Goal: Task Accomplishment & Management: Use online tool/utility

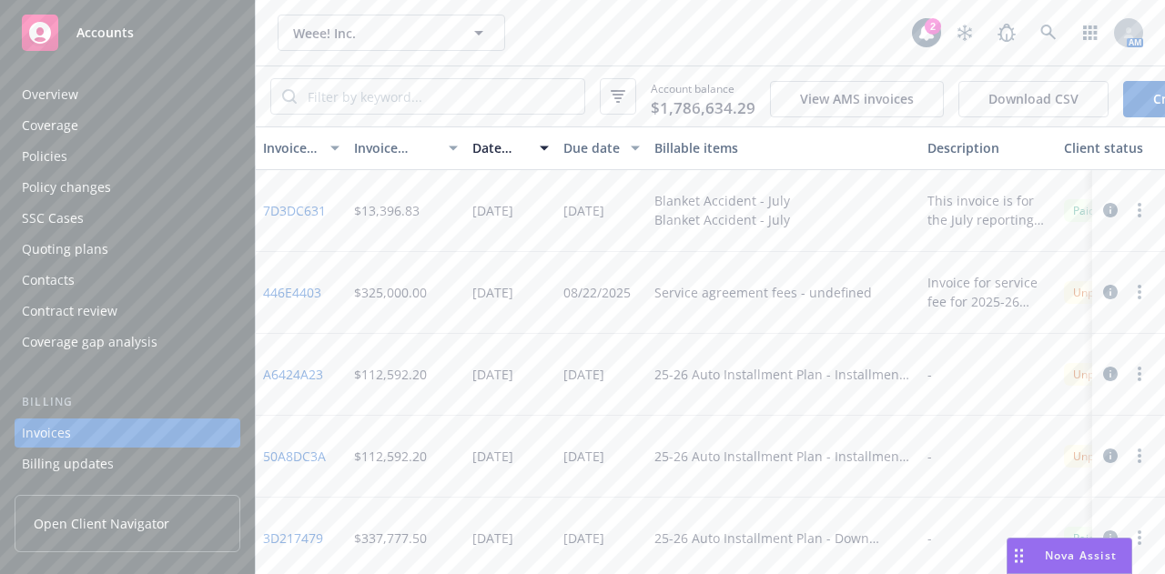
scroll to position [116, 0]
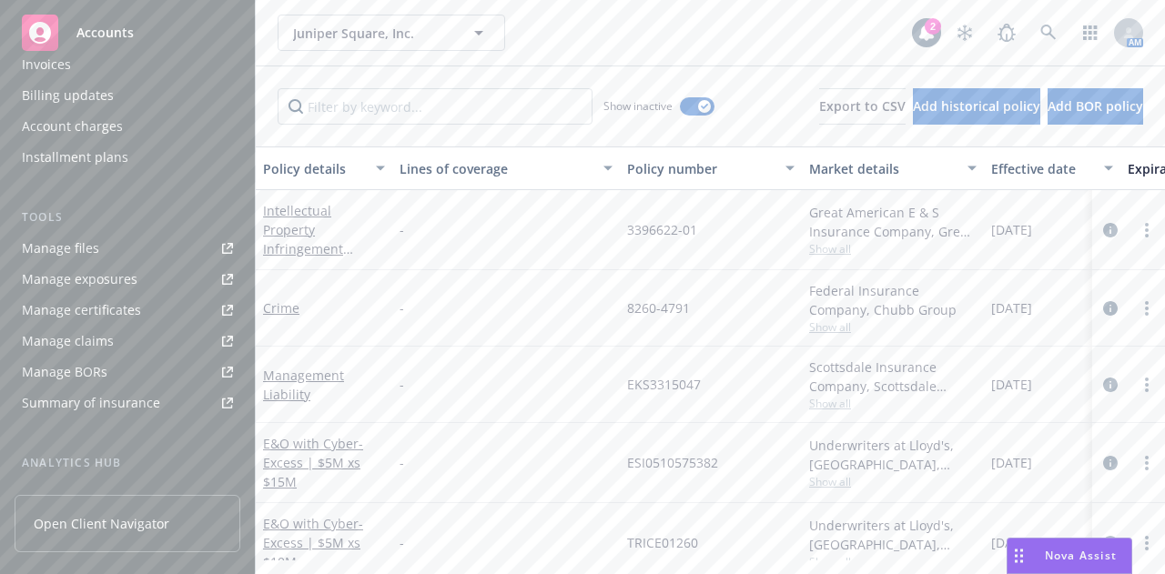
scroll to position [367, 0]
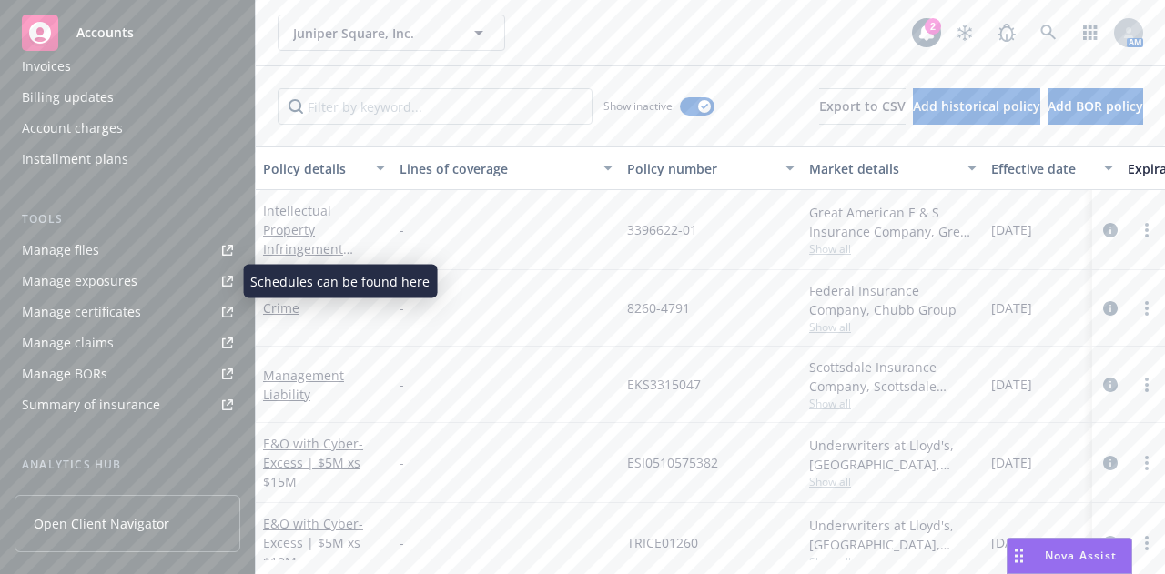
click at [73, 254] on div "Manage files" at bounding box center [60, 250] width 77 height 29
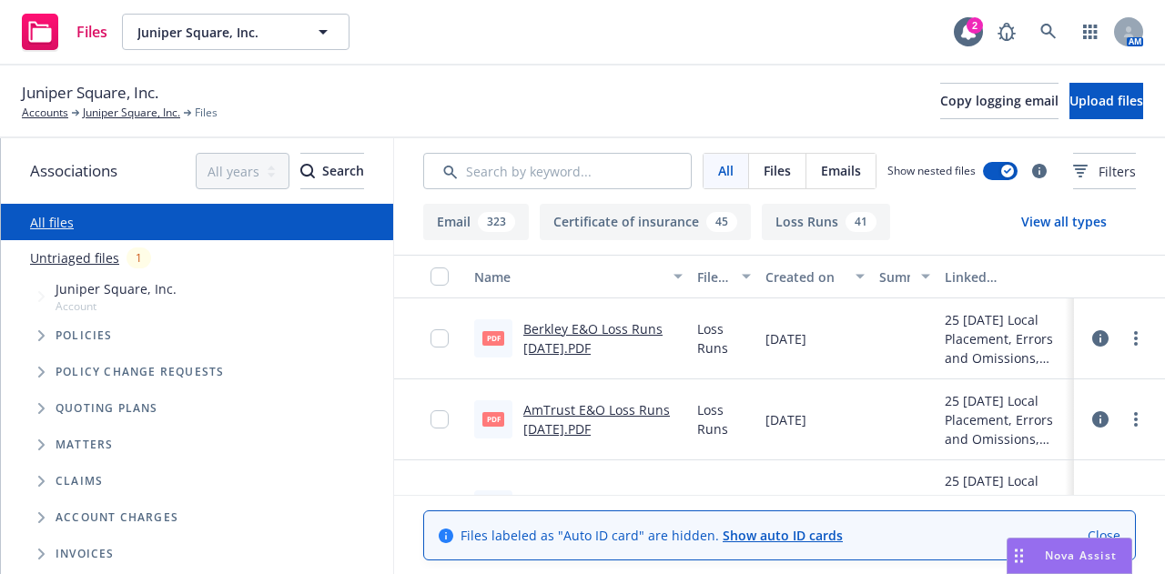
click at [475, 126] on div "Juniper Square, Inc. Accounts Juniper Square, Inc. Files Copy logging email Upl…" at bounding box center [582, 102] width 1165 height 73
click at [1076, 89] on button "Upload files" at bounding box center [1106, 101] width 74 height 36
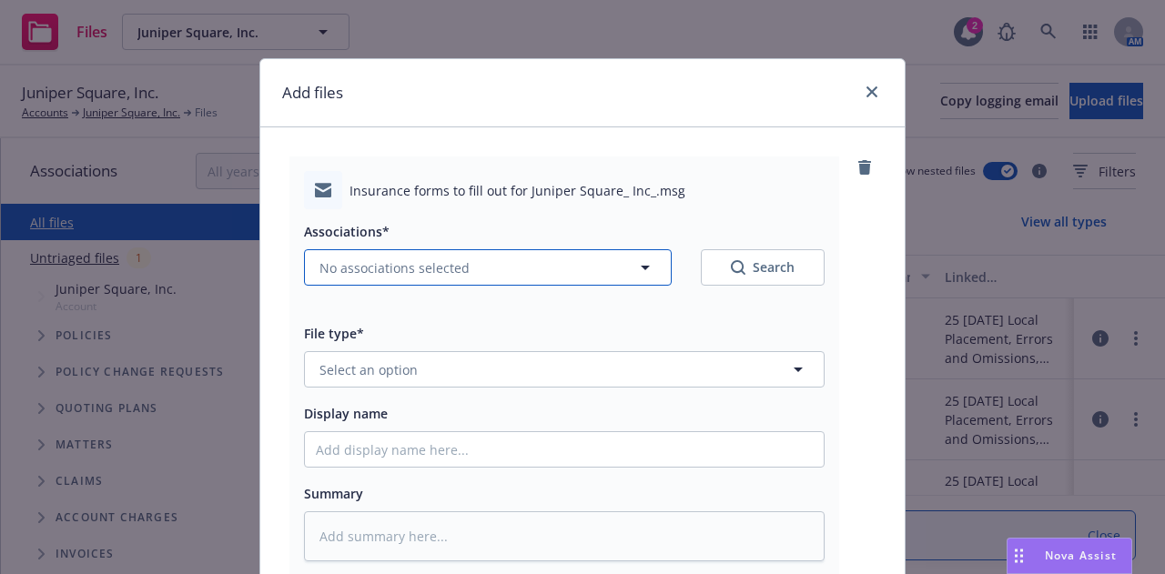
click at [552, 267] on button "No associations selected" at bounding box center [488, 267] width 368 height 36
type textarea "x"
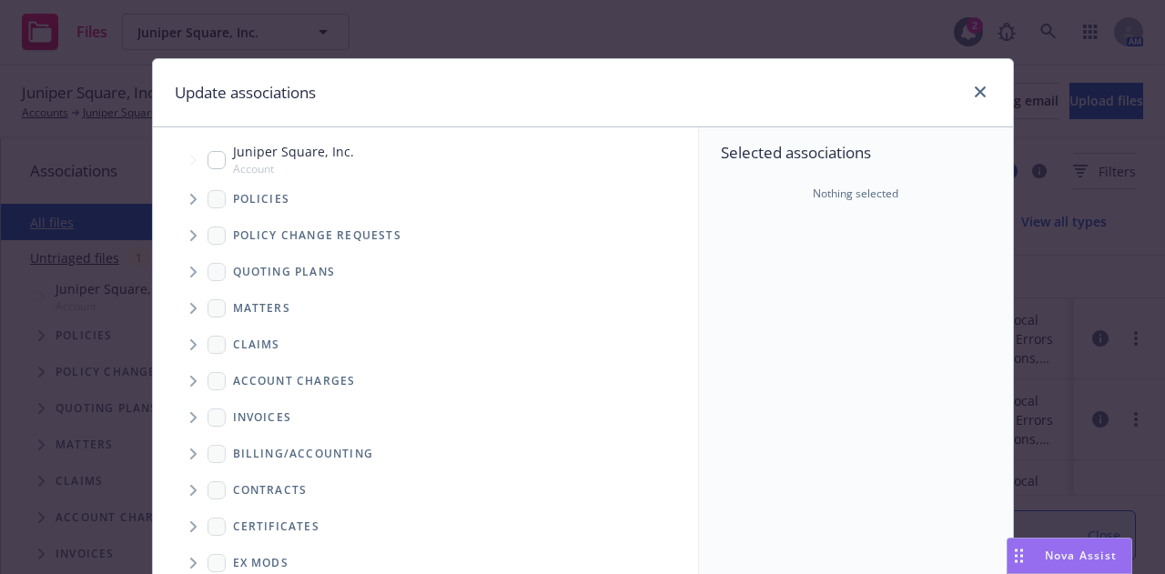
click at [178, 269] on span "Tree Example" at bounding box center [192, 272] width 29 height 29
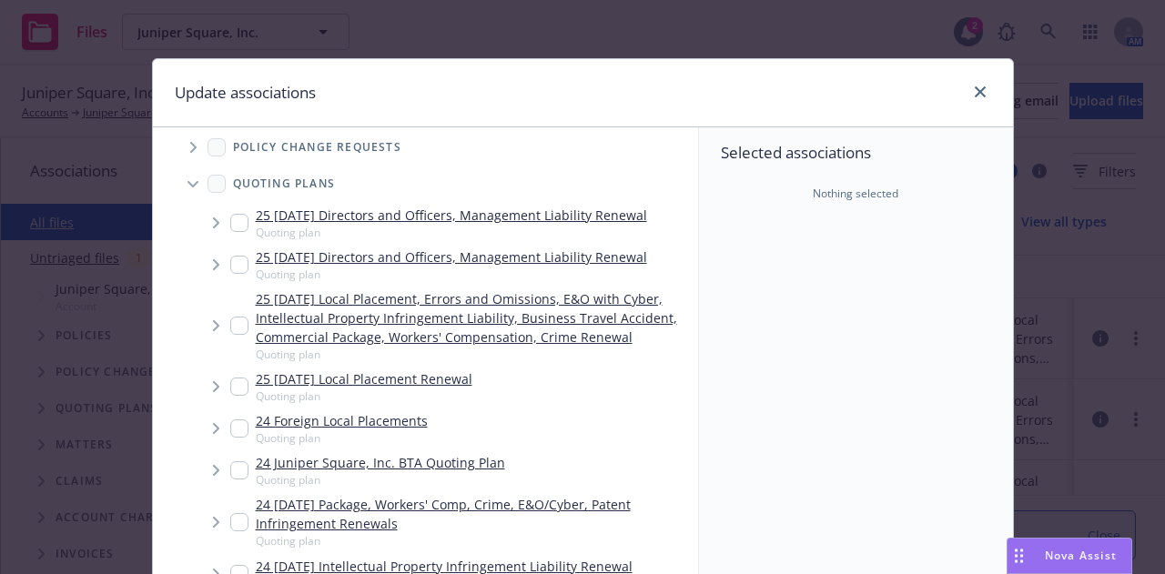
scroll to position [118, 0]
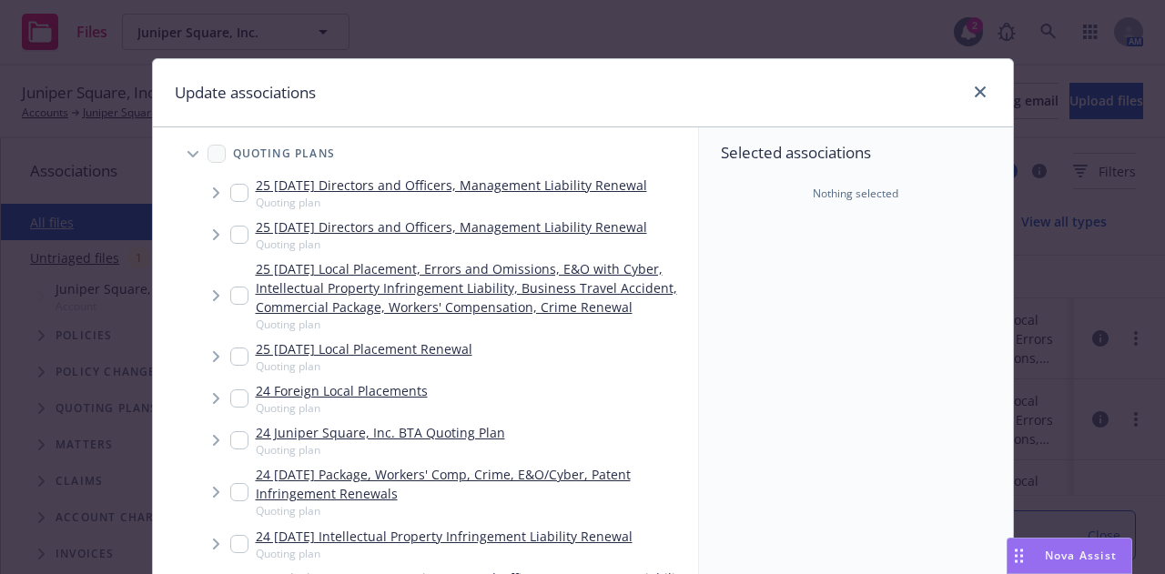
click at [214, 190] on span "Tree Example" at bounding box center [215, 192] width 29 height 29
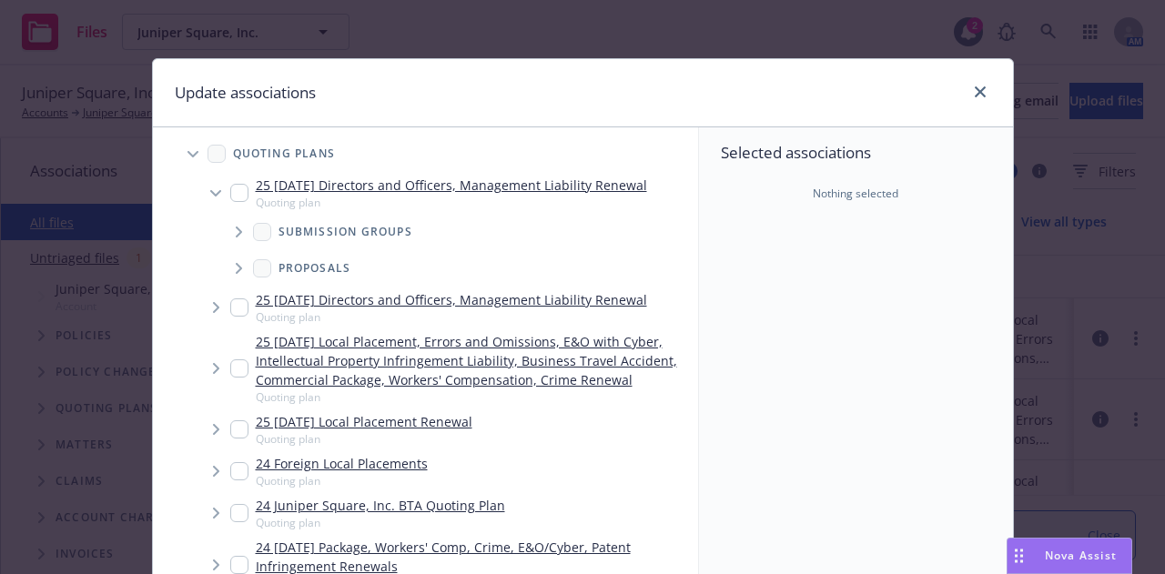
click at [204, 314] on span "Tree Example" at bounding box center [215, 307] width 29 height 29
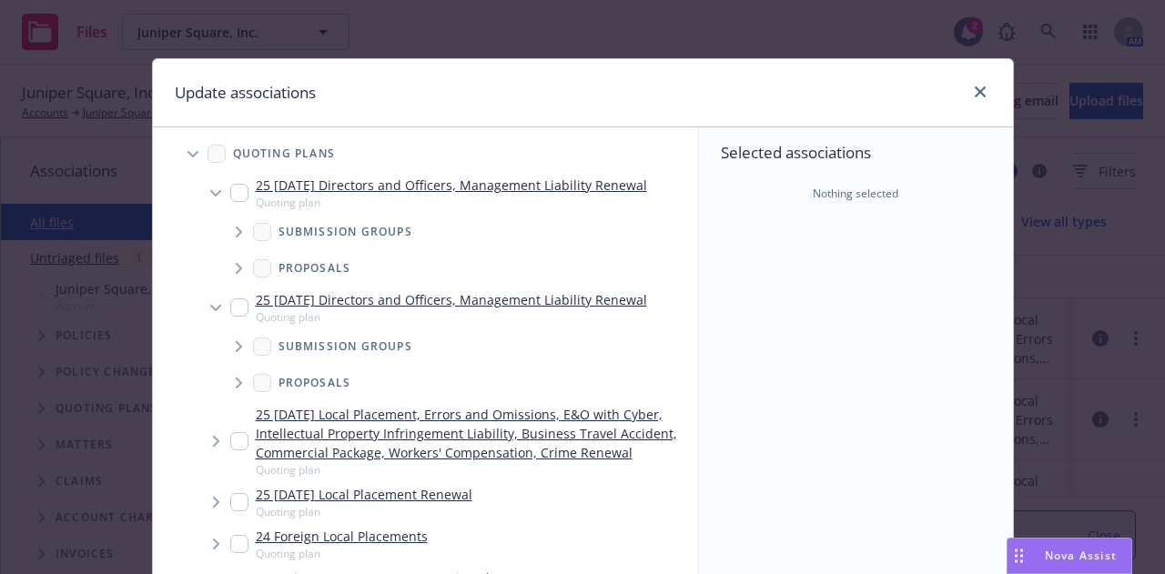
click at [236, 230] on icon "Tree Example" at bounding box center [239, 232] width 6 height 11
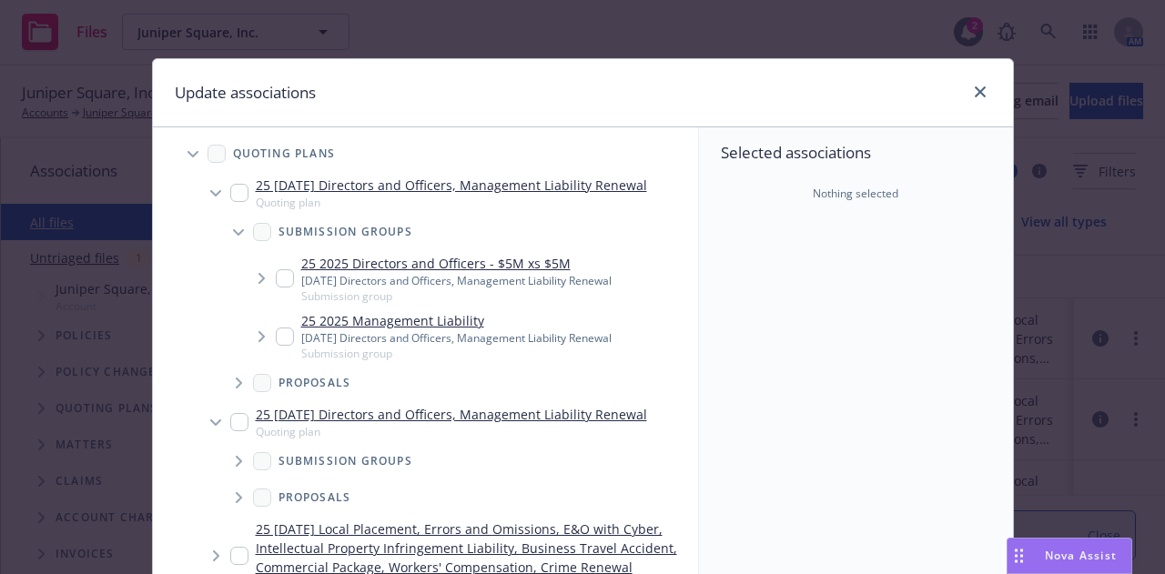
click at [236, 458] on icon "Tree Example" at bounding box center [239, 461] width 6 height 11
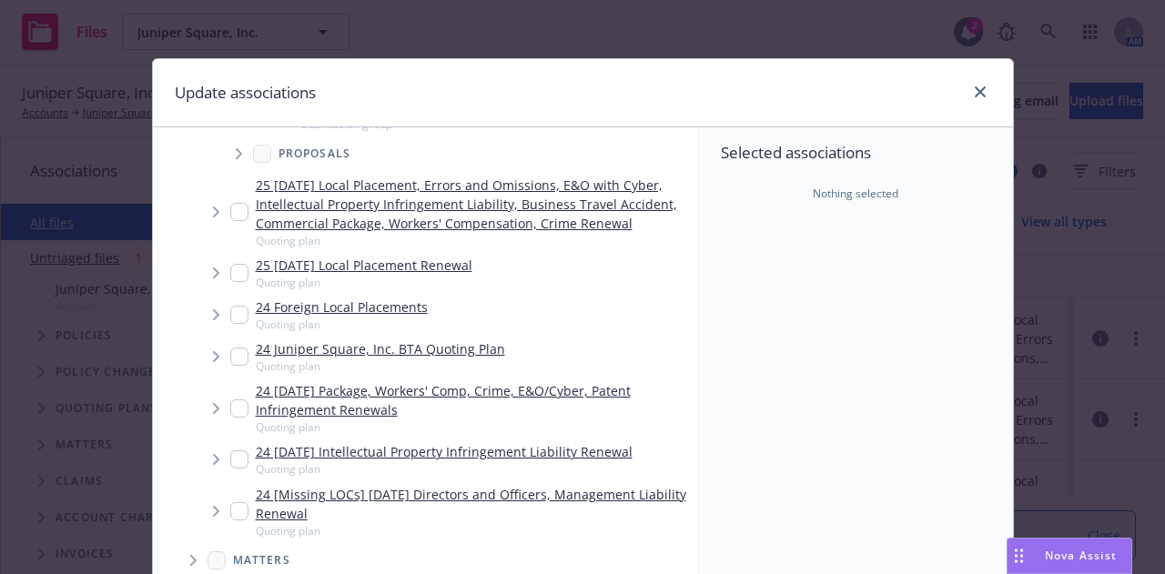
scroll to position [541, 0]
click at [213, 207] on icon "Tree Example" at bounding box center [216, 211] width 7 height 11
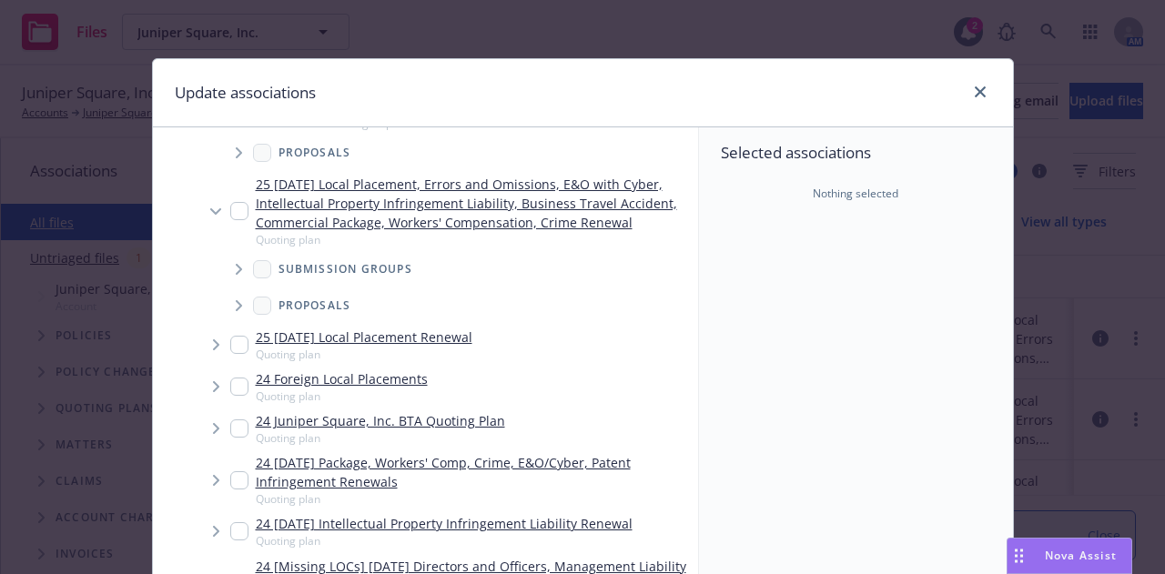
click at [226, 266] on span "Tree Example" at bounding box center [238, 269] width 29 height 29
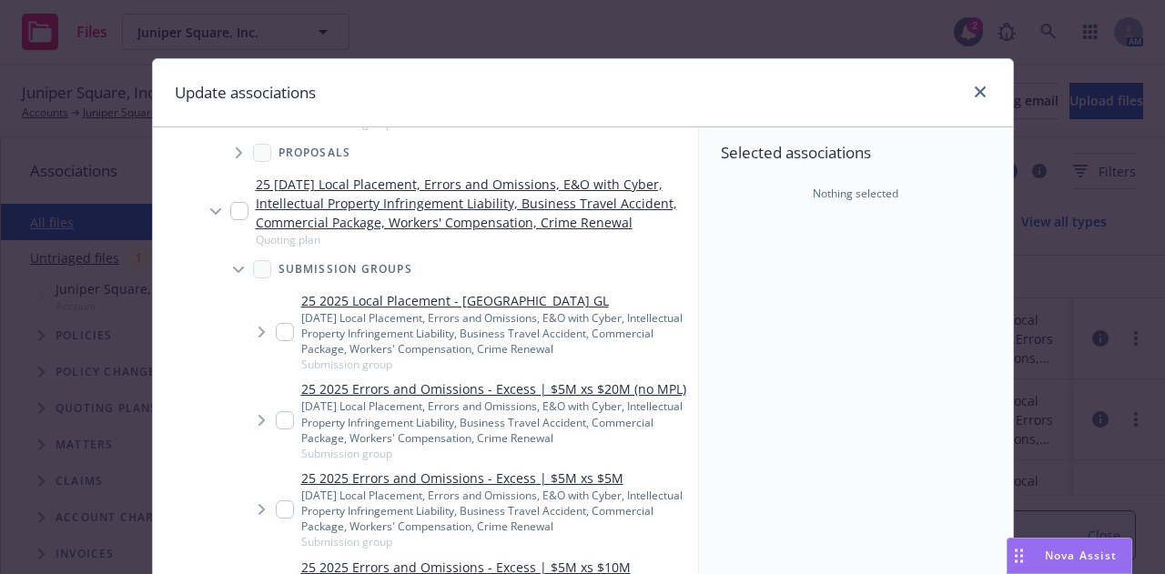
click at [210, 214] on icon "Tree Example" at bounding box center [215, 211] width 11 height 7
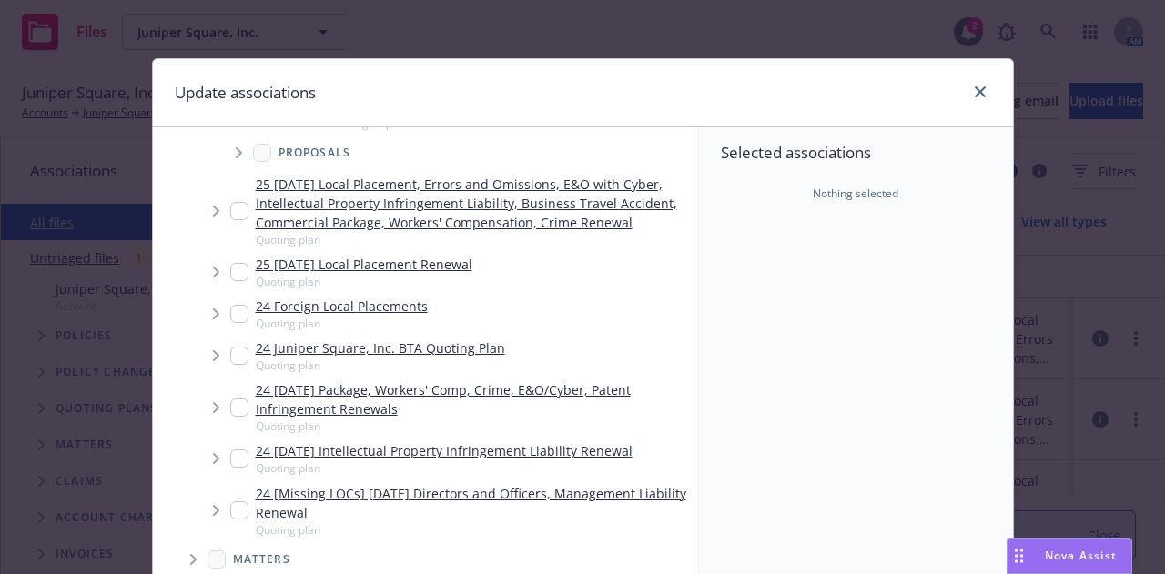
click at [233, 209] on input "Tree Example" at bounding box center [239, 211] width 18 height 18
checkbox input "true"
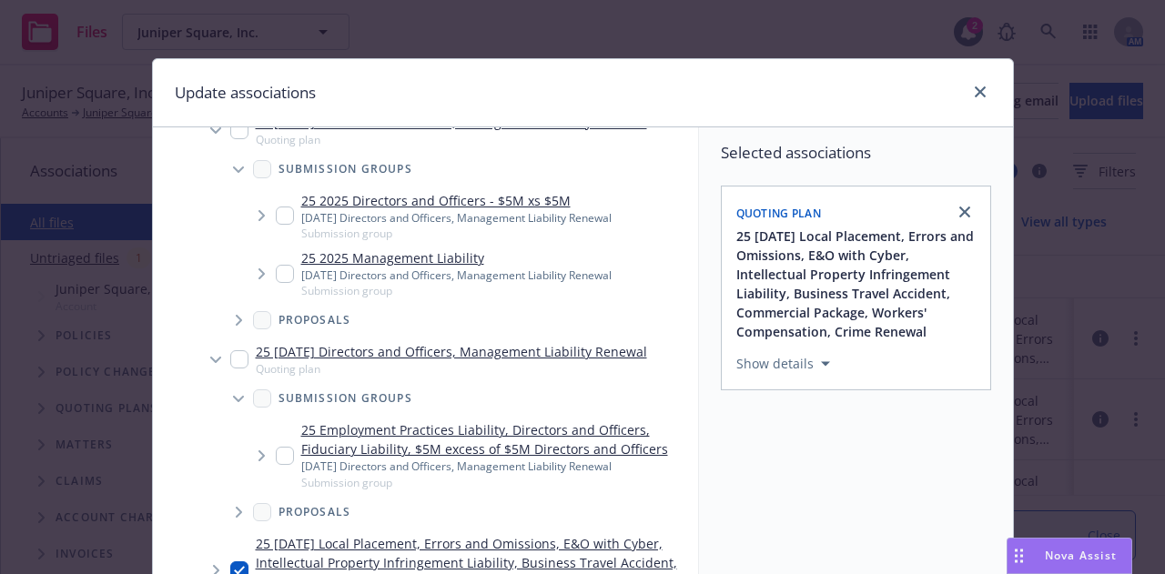
scroll to position [180, 0]
click at [258, 219] on icon "Tree Example" at bounding box center [261, 216] width 6 height 11
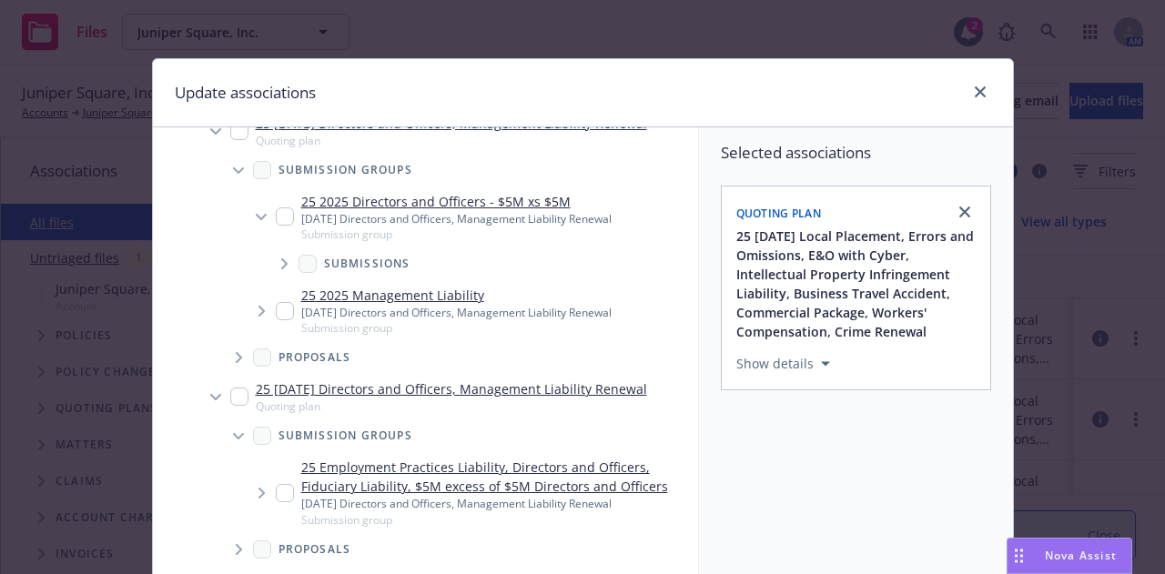
click at [255, 219] on icon "Tree Example" at bounding box center [260, 217] width 11 height 6
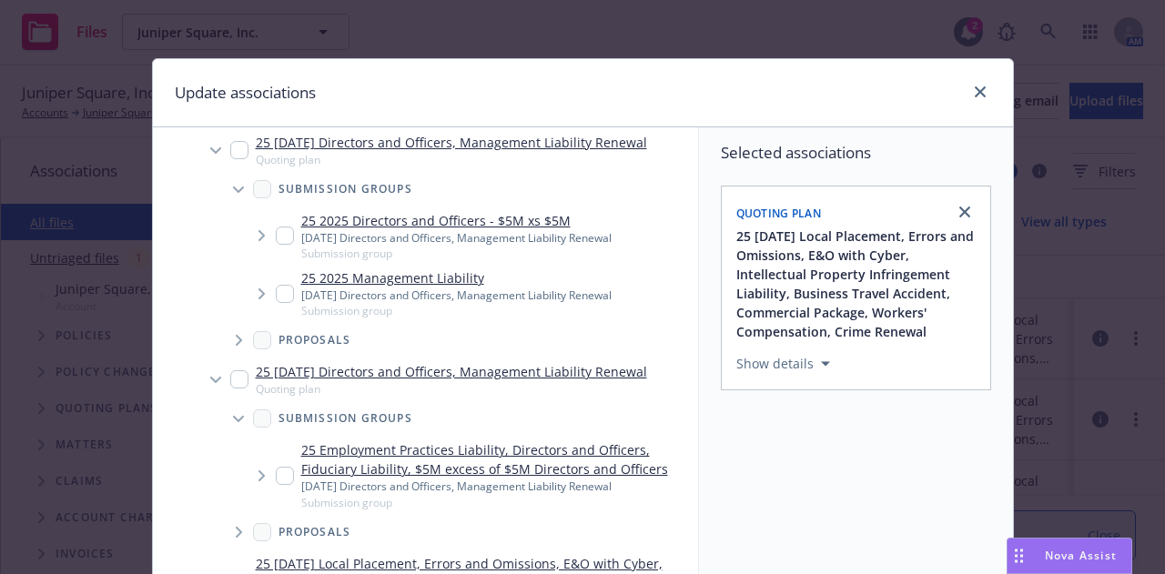
scroll to position [160, 0]
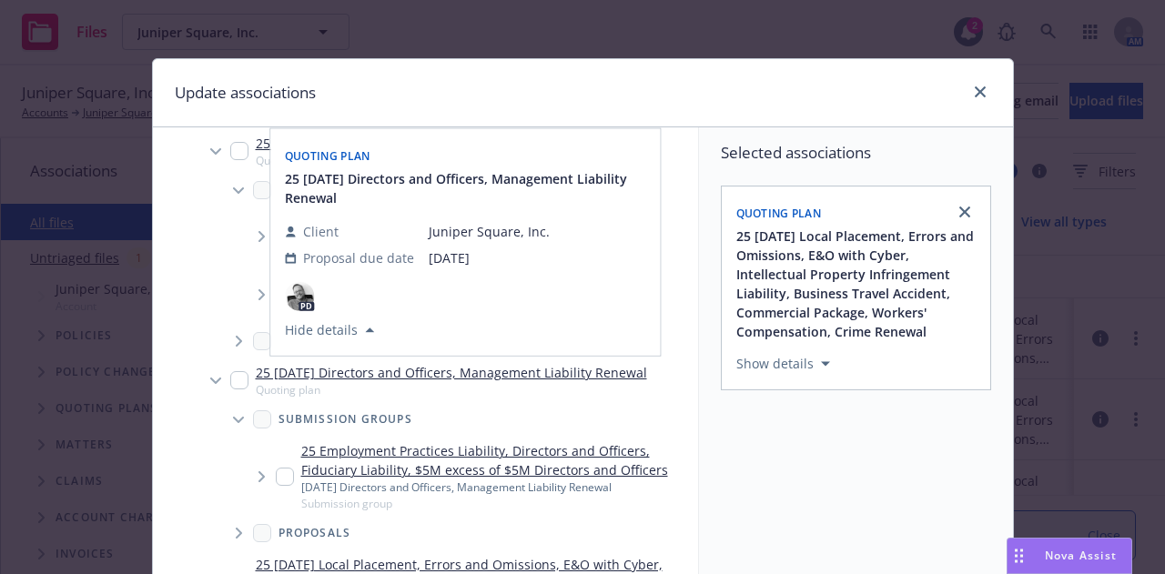
click at [209, 150] on icon "Tree Example" at bounding box center [214, 151] width 11 height 6
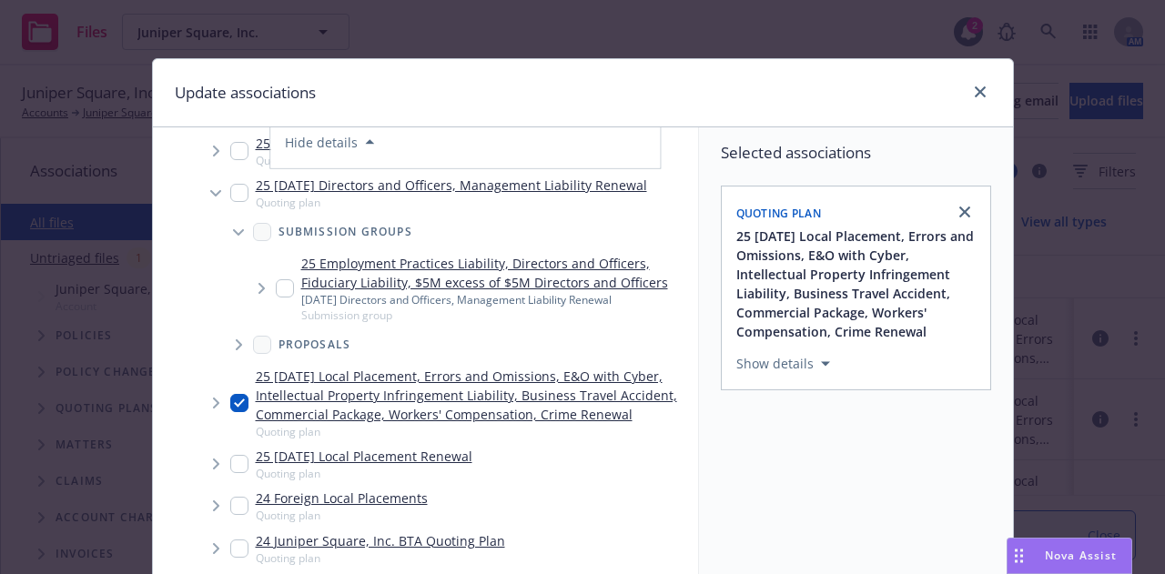
click at [207, 188] on span "Tree Example" at bounding box center [215, 192] width 29 height 29
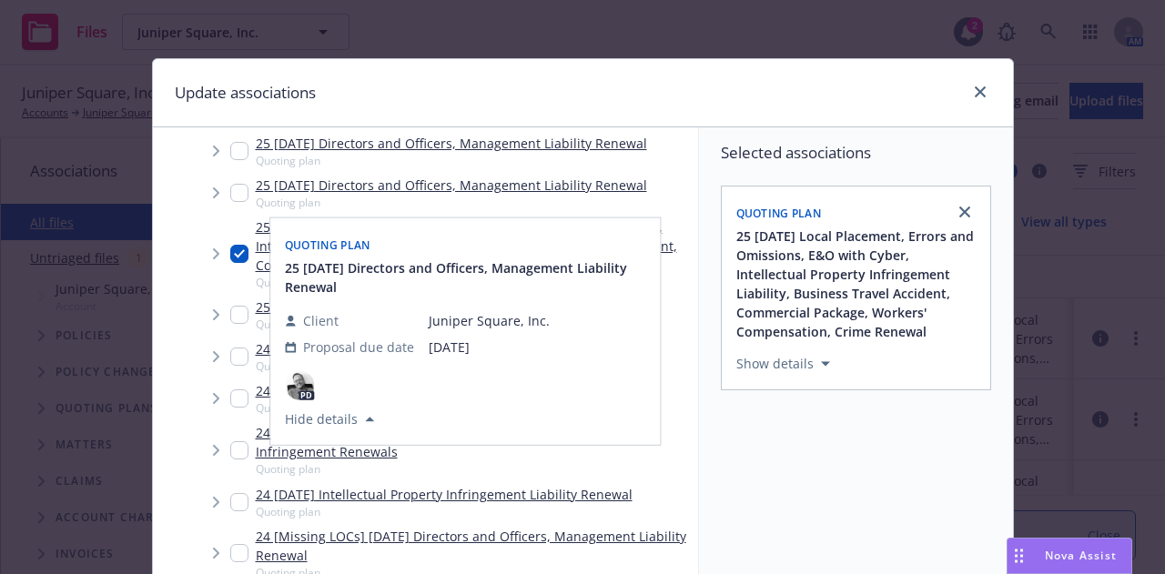
scroll to position [90, 0]
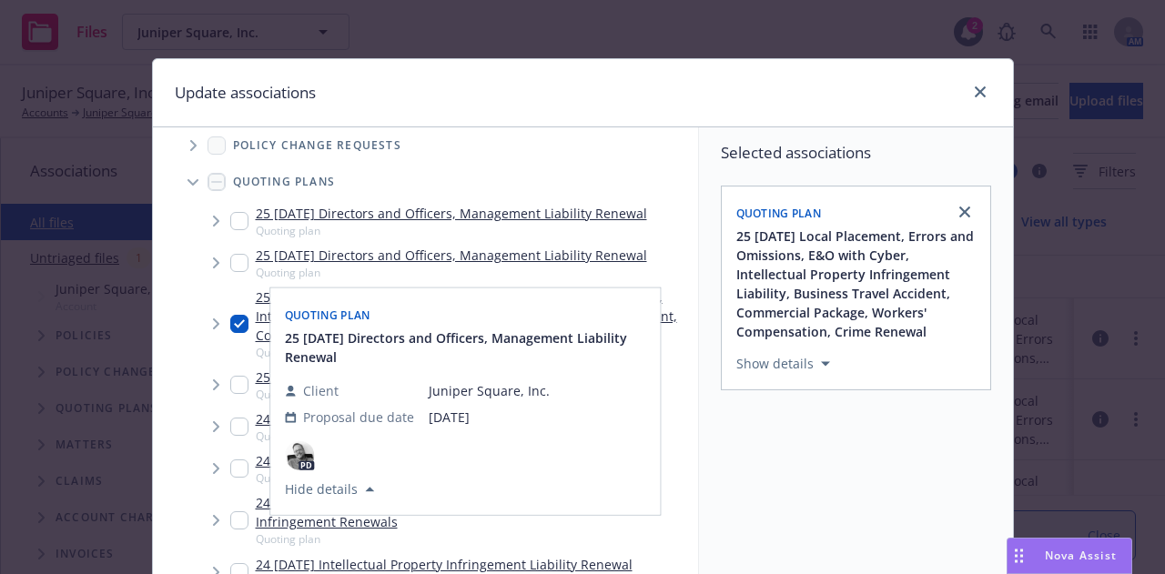
click at [231, 222] on input "Tree Example" at bounding box center [239, 221] width 18 height 18
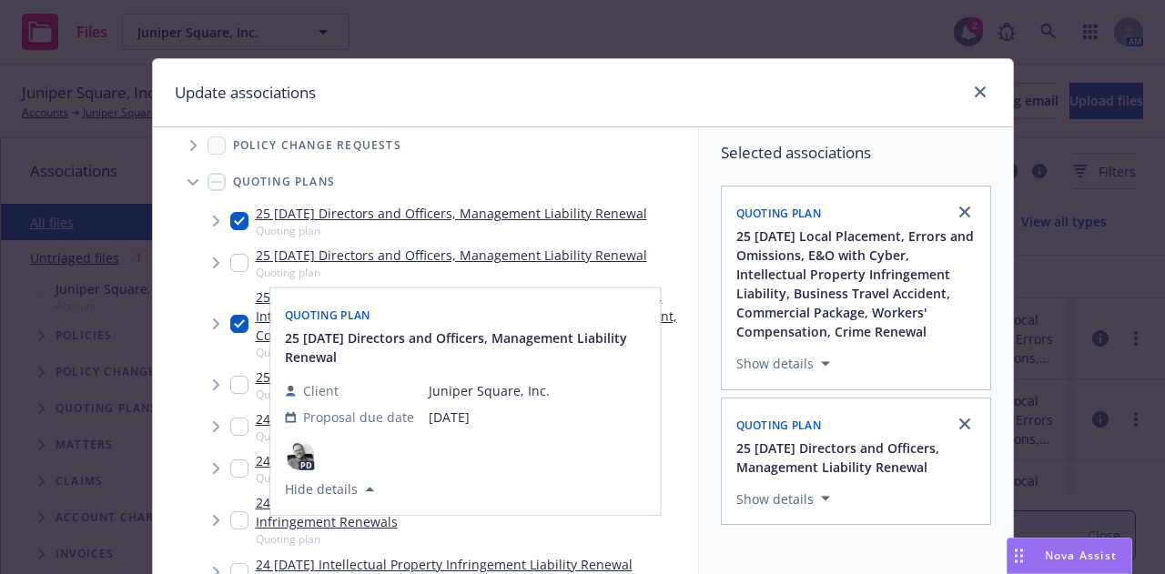
click at [231, 222] on input "Tree Example" at bounding box center [239, 221] width 18 height 18
checkbox input "false"
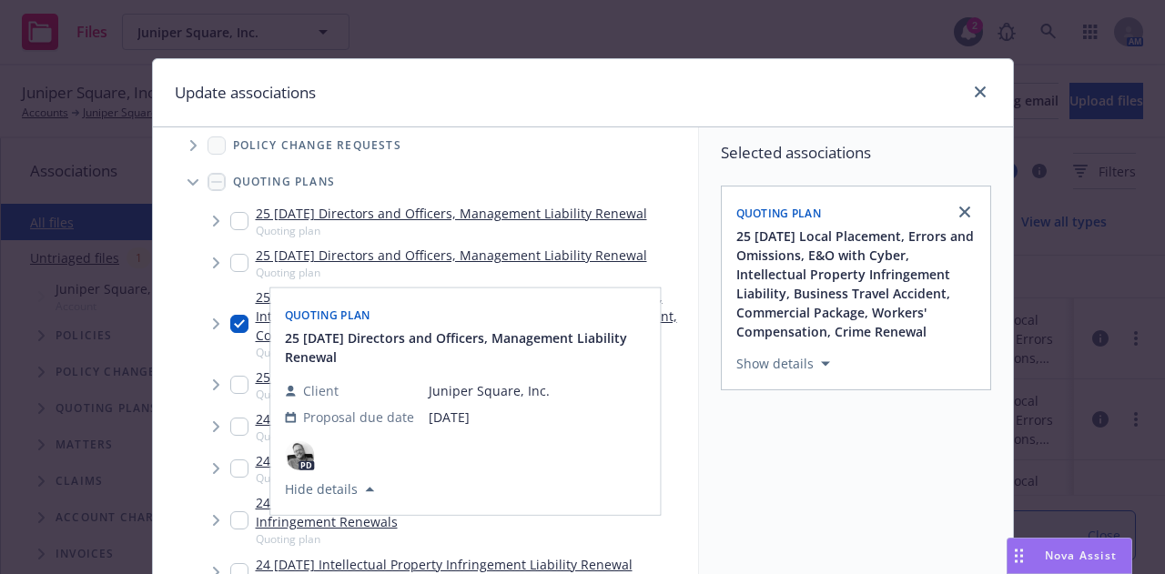
click at [235, 264] on input "Tree Example" at bounding box center [239, 263] width 18 height 18
checkbox input "true"
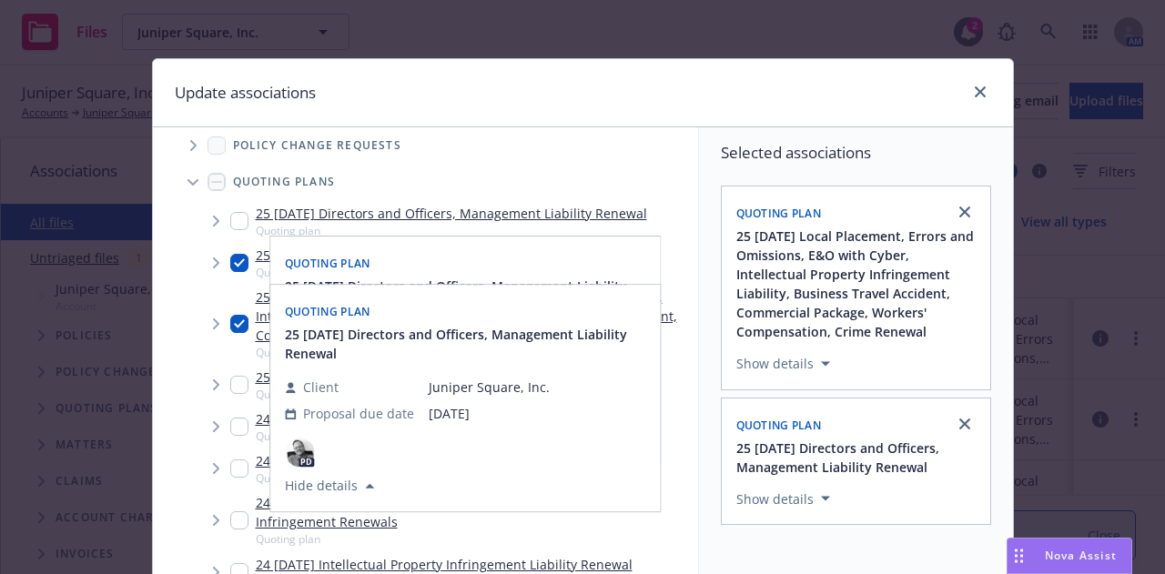
click at [235, 228] on input "Tree Example" at bounding box center [239, 221] width 18 height 18
checkbox input "true"
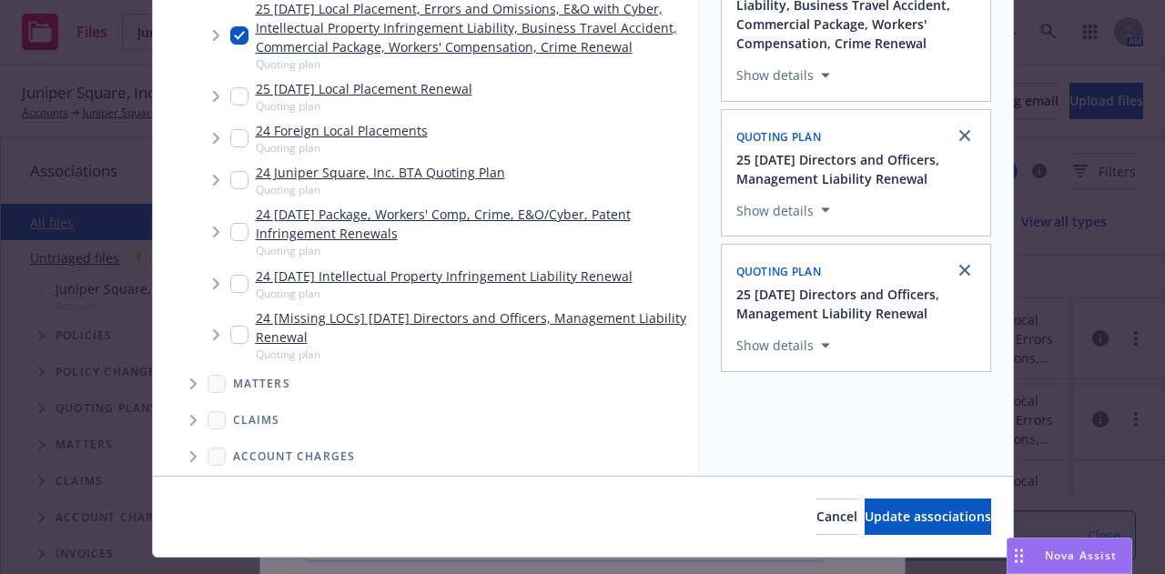
scroll to position [290, 0]
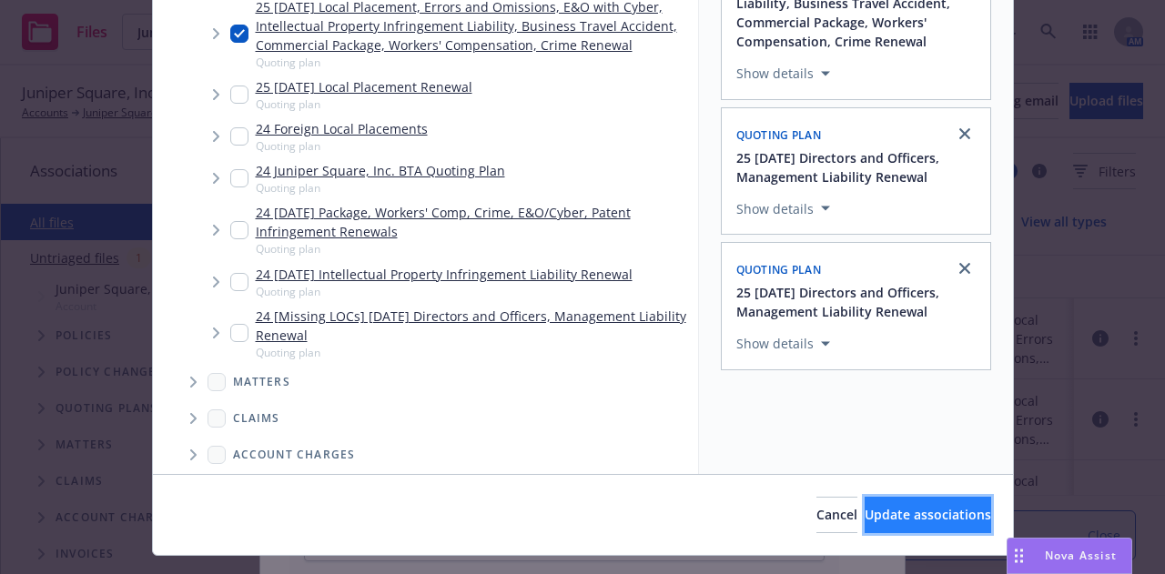
click at [898, 509] on span "Update associations" at bounding box center [928, 514] width 126 height 17
type textarea "x"
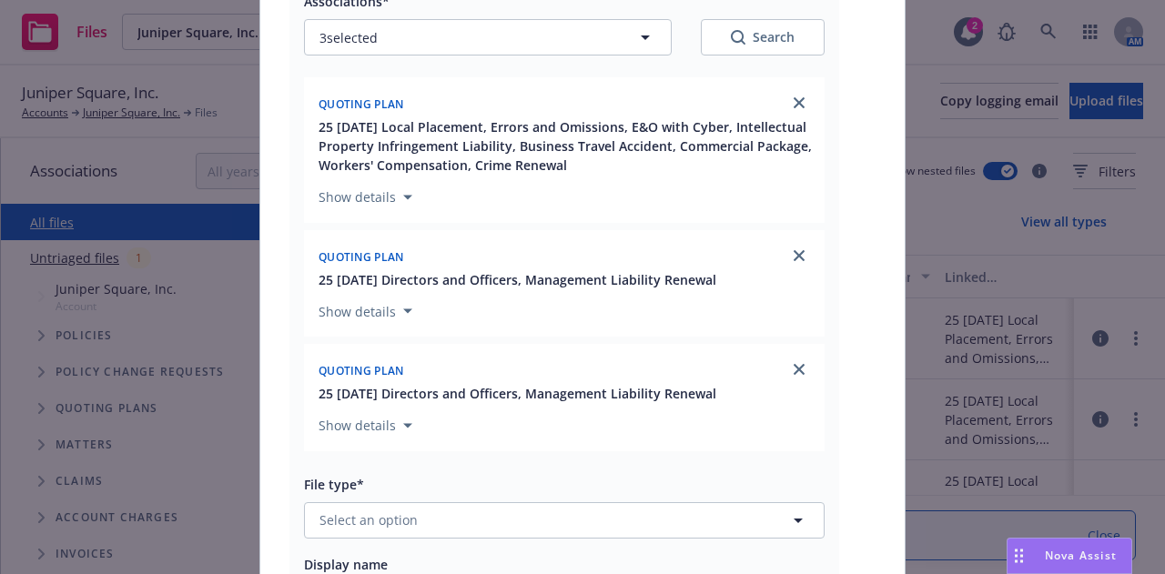
scroll to position [532, 0]
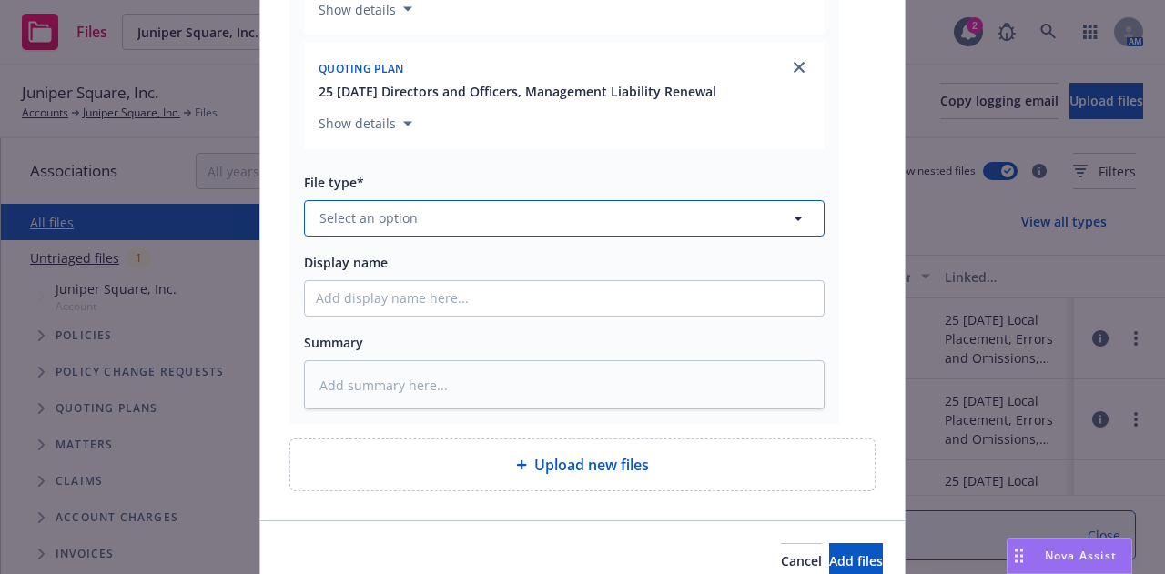
click at [610, 213] on button "Select an option" at bounding box center [564, 218] width 521 height 36
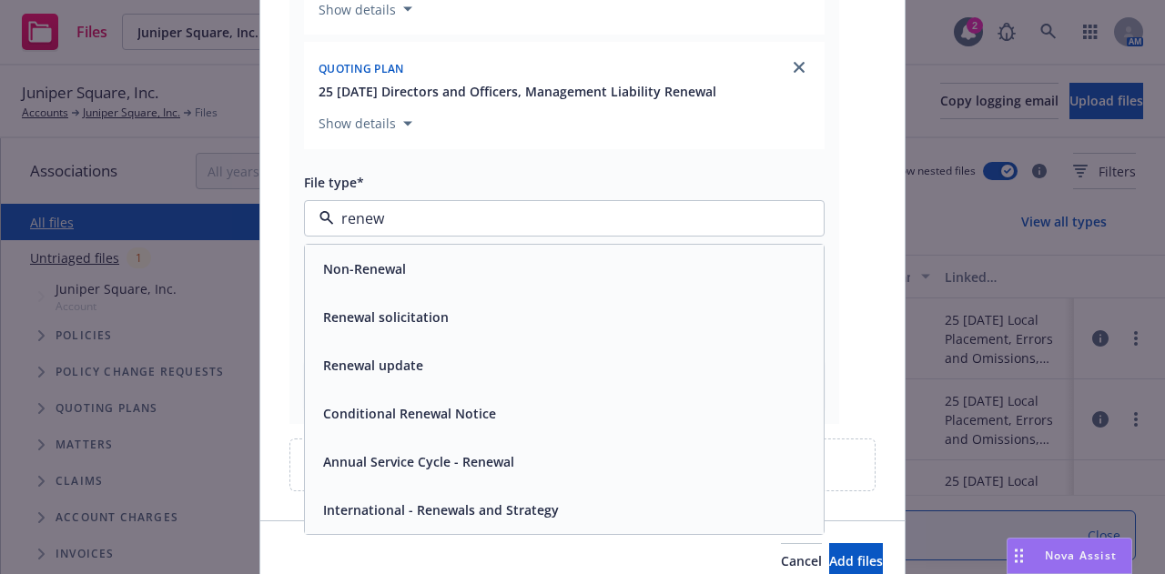
type input "renewa"
click at [448, 318] on div "Renewal solicitation" at bounding box center [564, 317] width 497 height 26
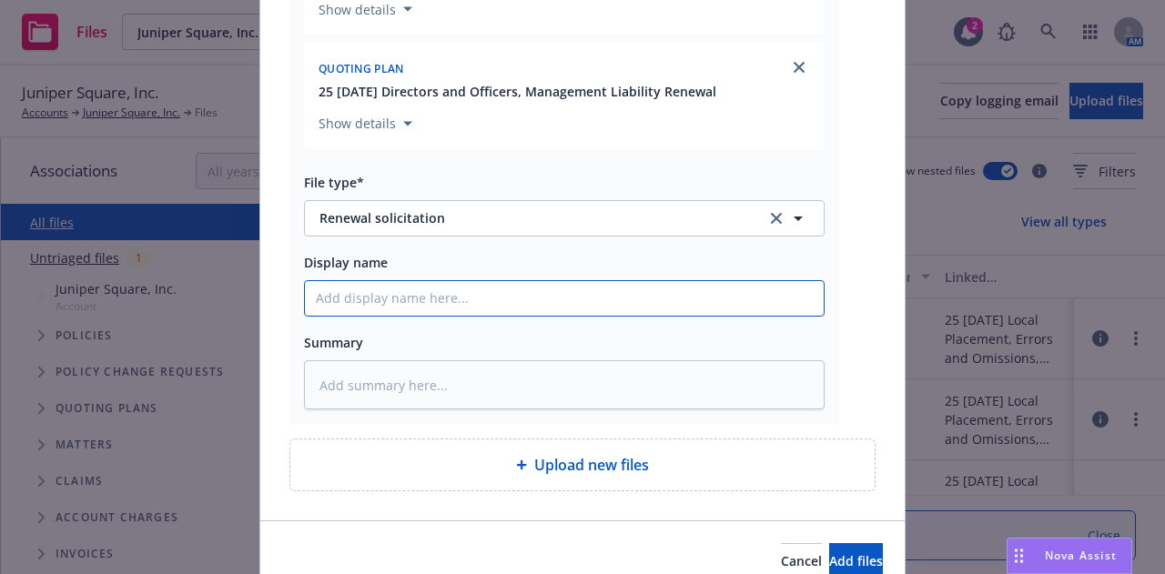
click at [391, 297] on input "Display name" at bounding box center [564, 298] width 519 height 35
type textarea "x"
type input "0"
type textarea "x"
type input "08"
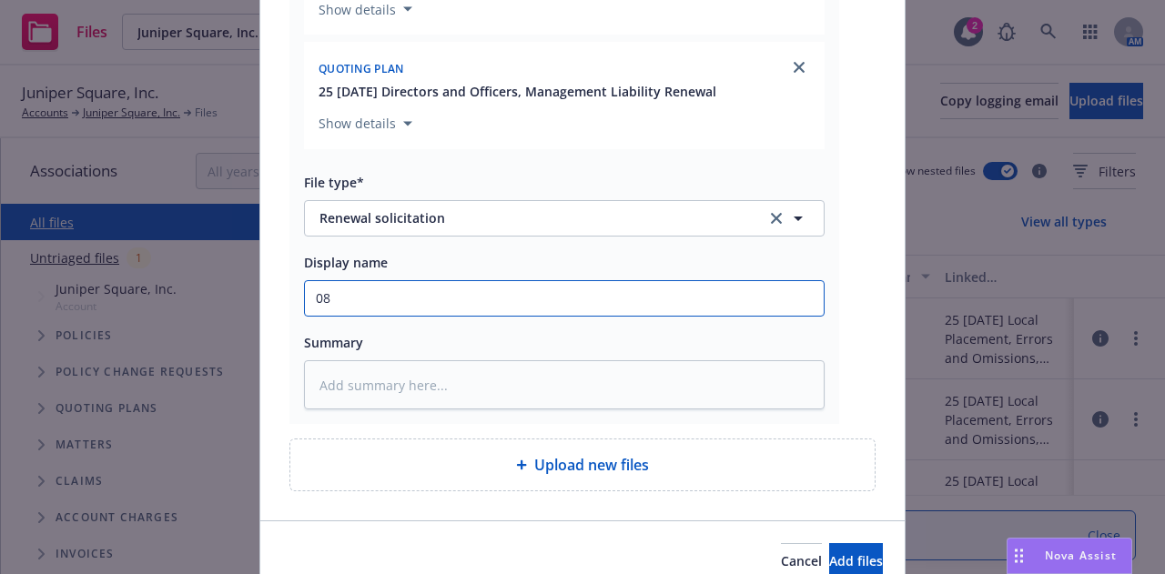
type textarea "x"
type input "08."
type textarea "x"
type input "08.25"
type textarea "x"
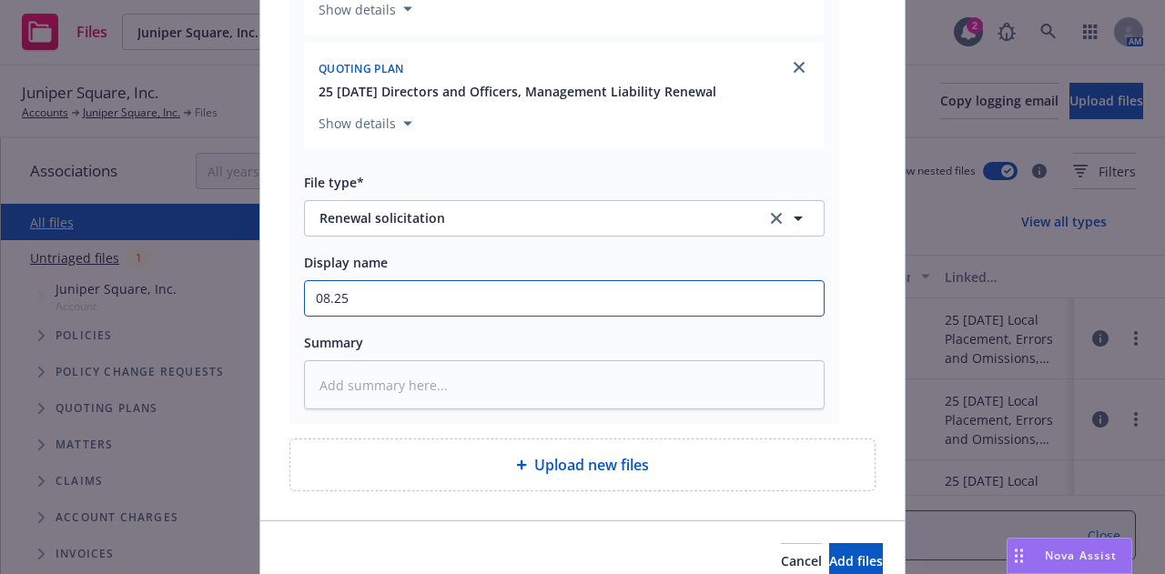
type input "08.25."
type textarea "x"
type input "08.25.2"
type textarea "x"
type input "[DATE]"
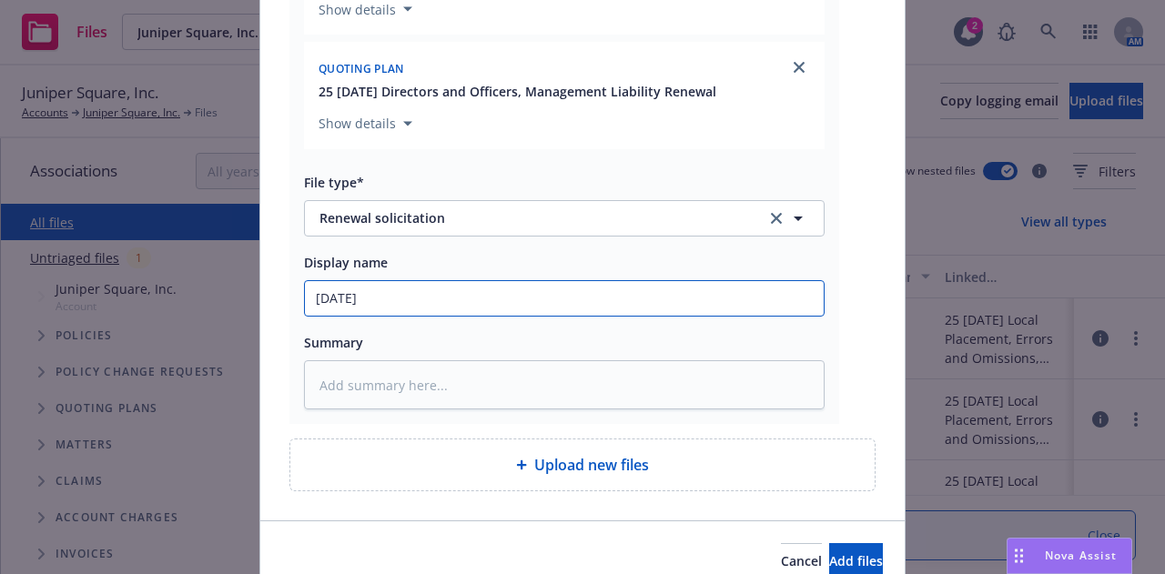
type textarea "x"
type input "[DATE]"
type textarea "x"
type input "[DATE] R"
type textarea "x"
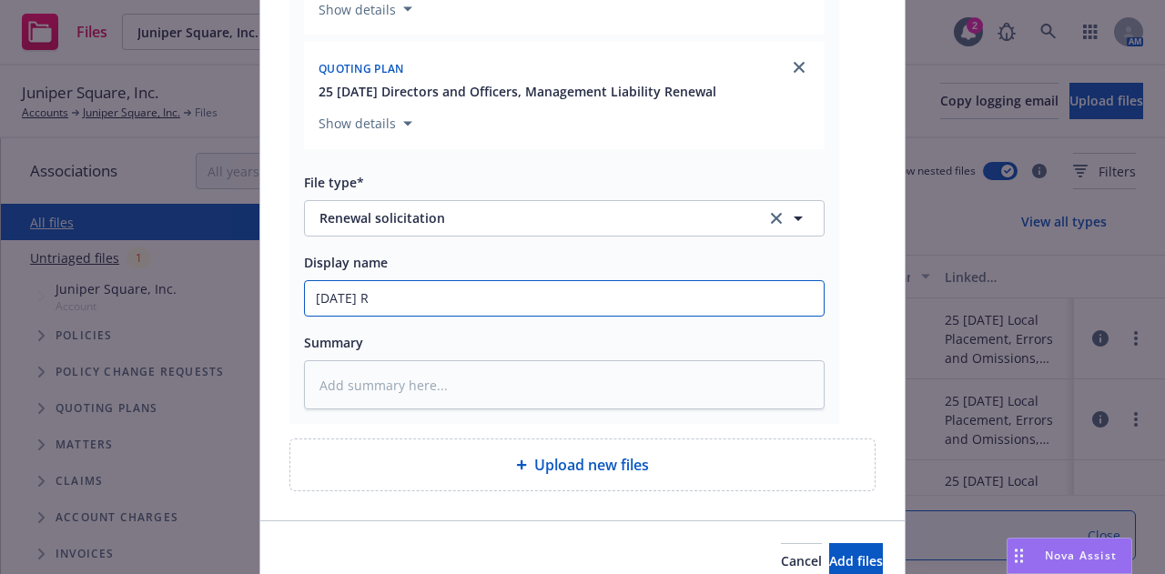
type input "[DATE] RC"
type textarea "x"
type input "[DATE] RC"
type textarea "x"
type input "[DATE] RC to"
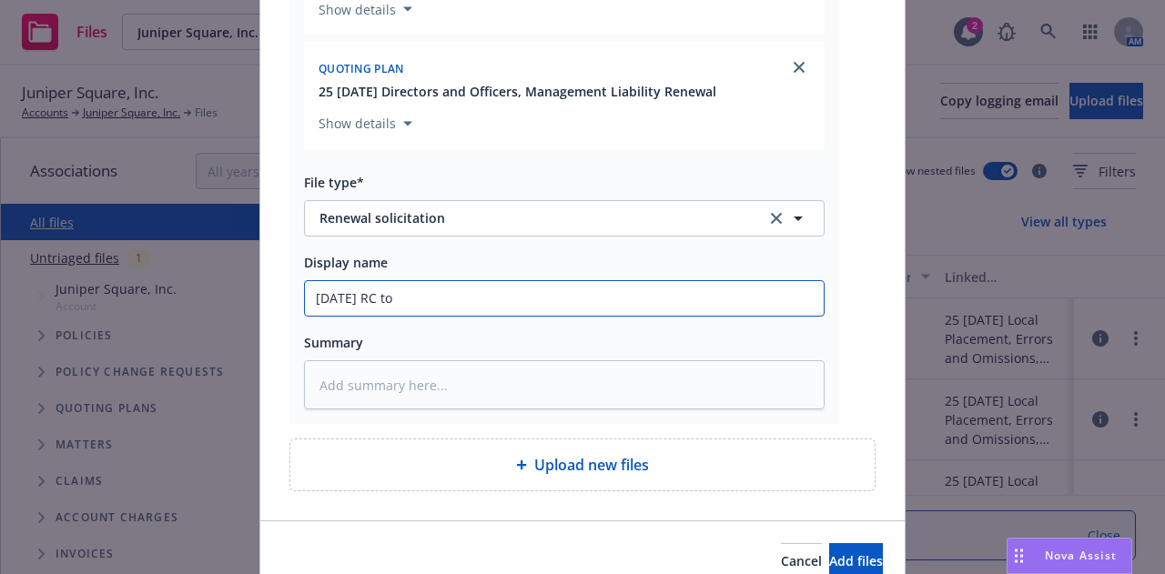
type textarea "x"
type input "[DATE] RC to"
type textarea "x"
type input "[DATE] RC to I"
type textarea "x"
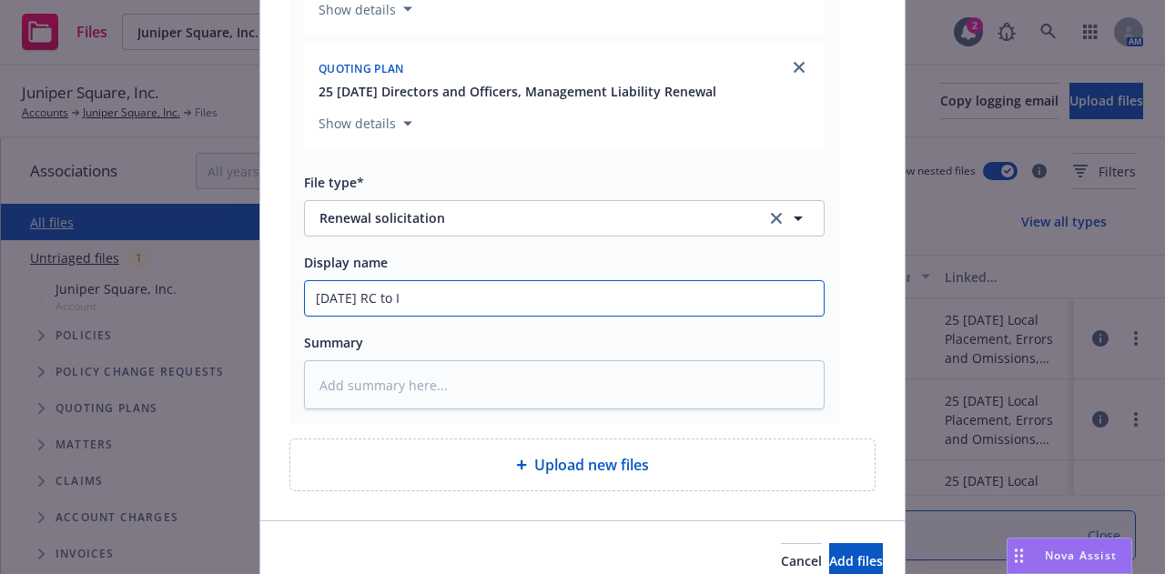
type input "[DATE] RC to IN"
type textarea "x"
type input "[DATE] RC to INS"
type textarea "x"
type input "[DATE] RC to INSd"
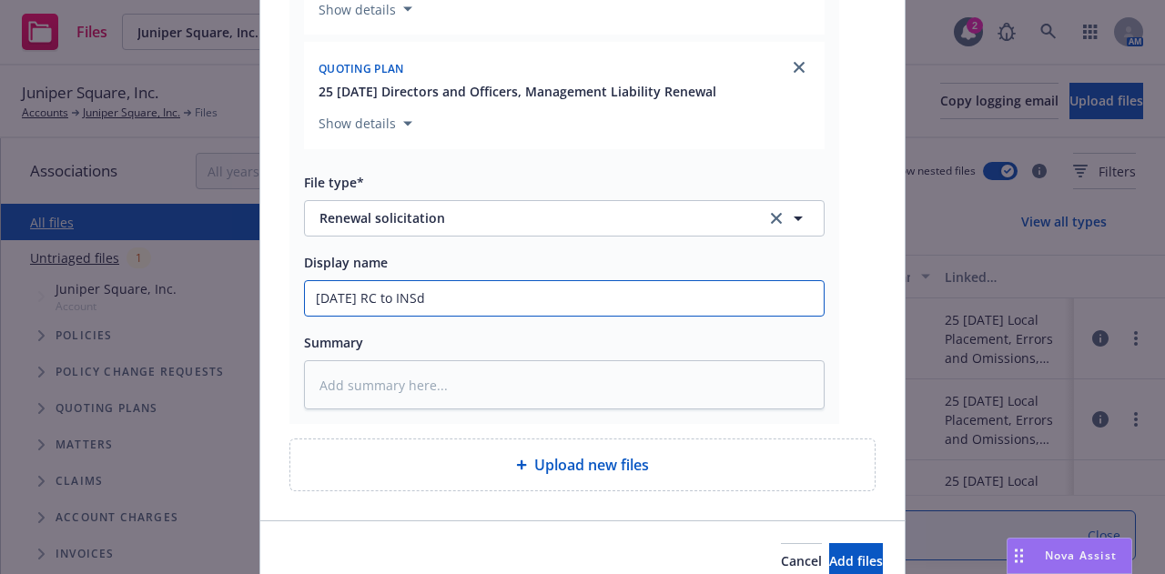
type textarea "x"
type input "[DATE] RC to INSd -"
type textarea "x"
type input "[DATE] RC to INSd -"
type textarea "x"
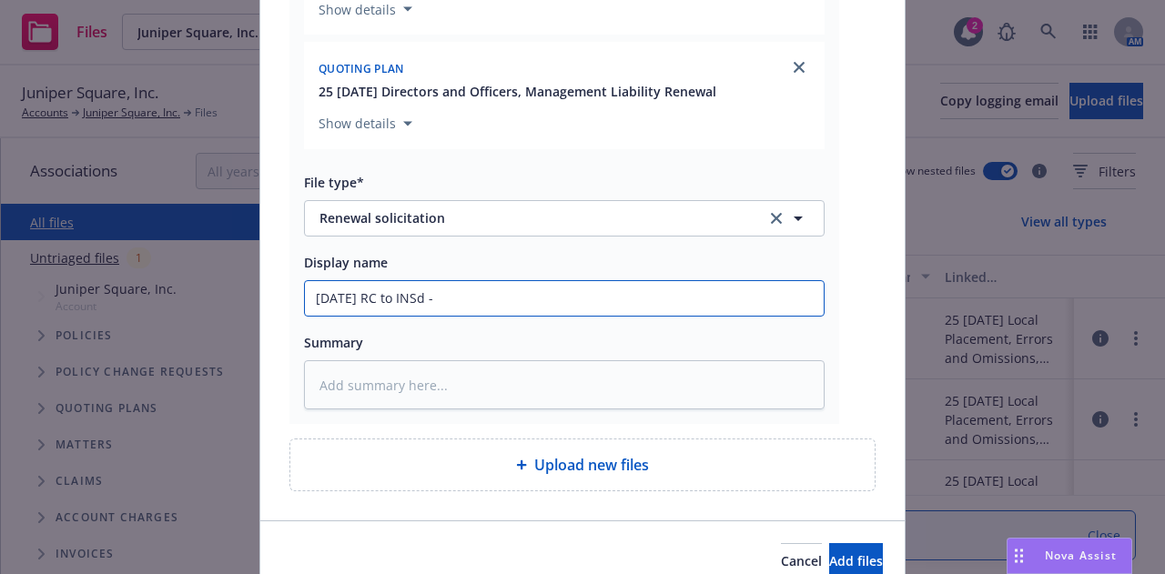
type input "[DATE] RC to INSd -"
type textarea "x"
type input "[DATE] RC to INSd"
type textarea "x"
type input "[DATE] RC to INSd"
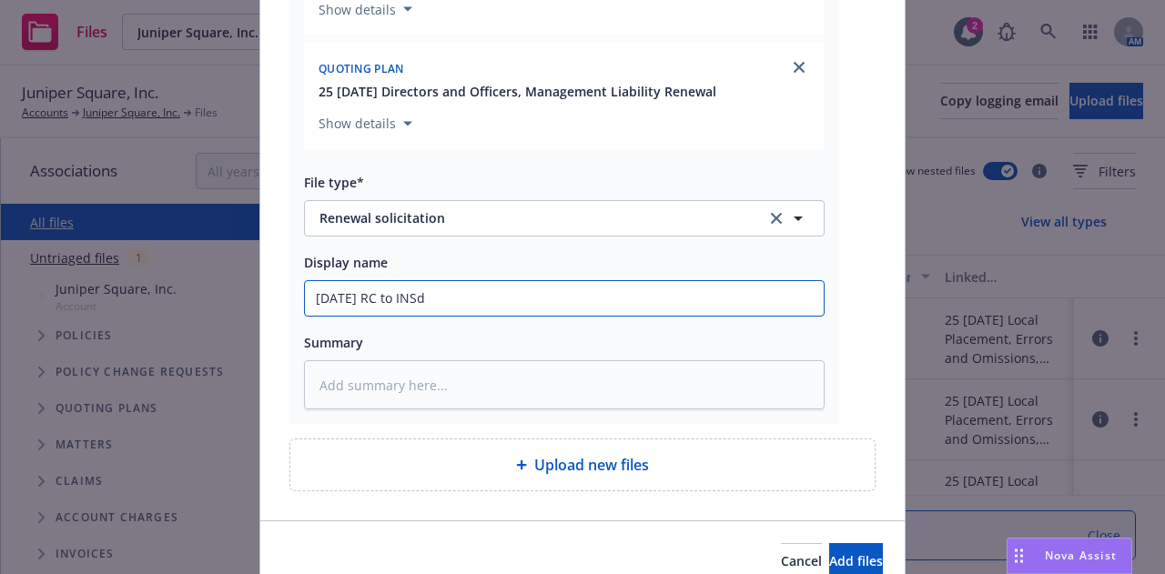
type textarea "x"
type input "[DATE] RC to INS"
type textarea "x"
type input "[DATE] RC to INSD"
type textarea "x"
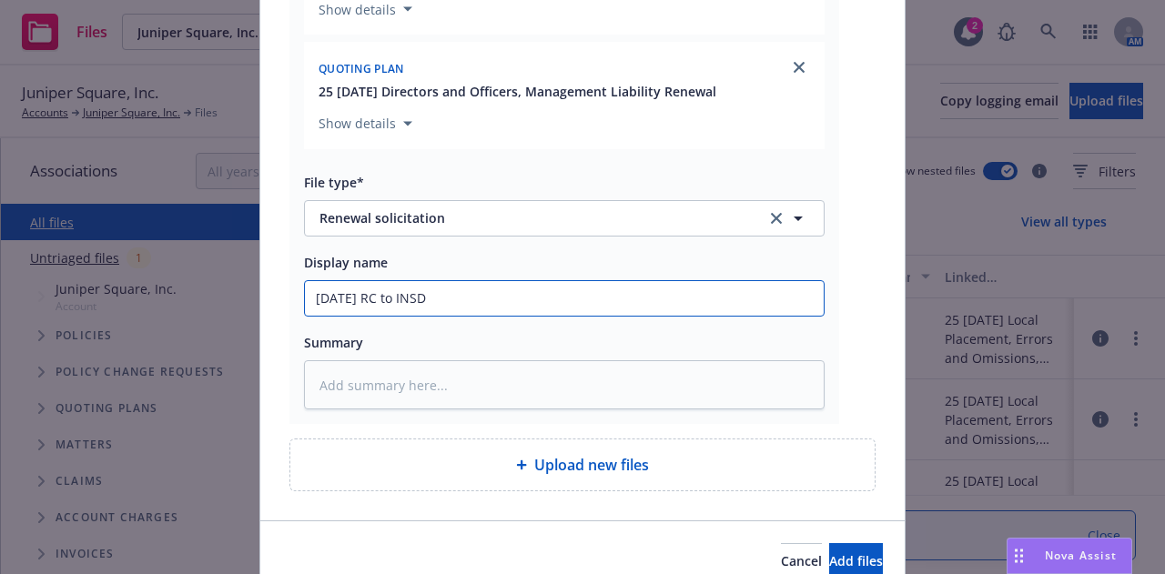
type input "[DATE] RC to INSD -"
type textarea "x"
type input "[DATE] RC to INSD -"
type textarea "x"
type input "[DATE] RC to INSD - i"
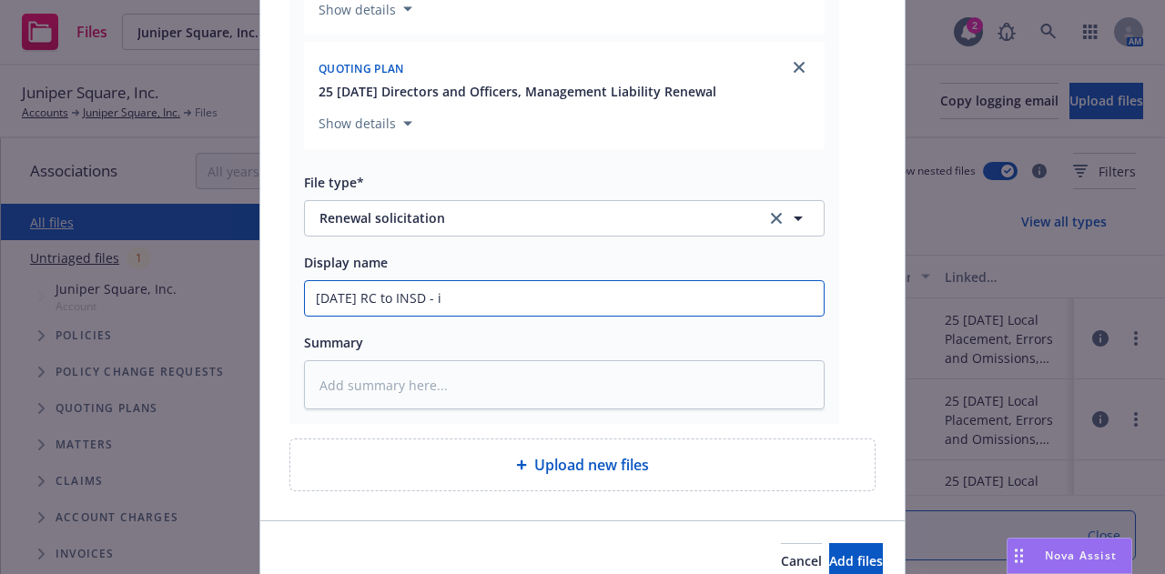
type textarea "x"
type input "[DATE] RC to INSD - in"
type textarea "x"
type input "[DATE] RC to INSD - ind"
type textarea "x"
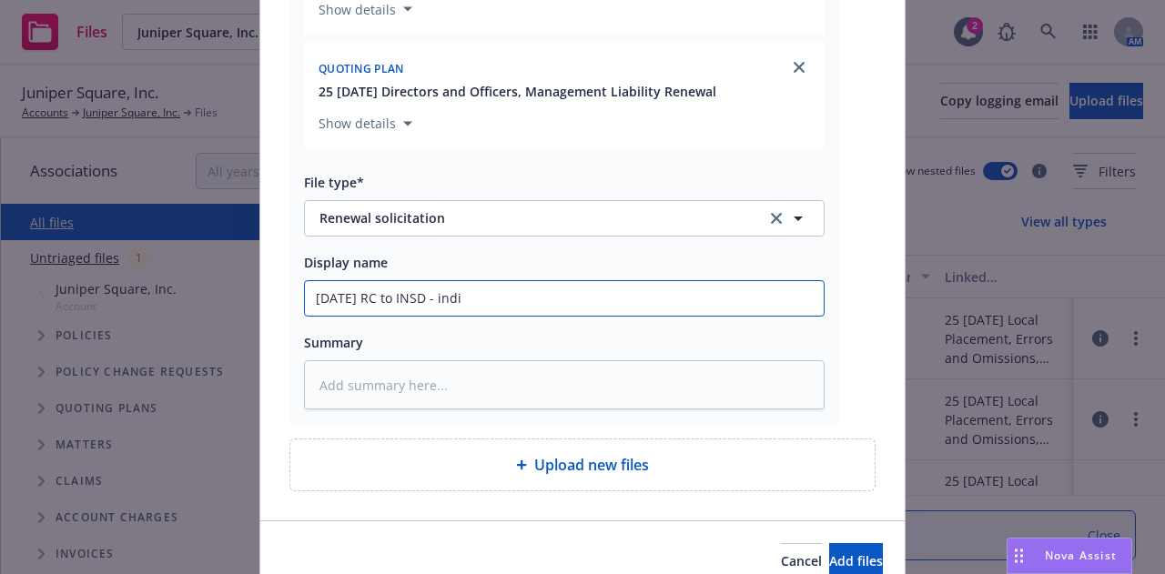
type input "[DATE] RC to INSD - indio"
type textarea "x"
type input "[DATE] RC to INSD - indio"
type textarea "x"
type input "[DATE] RC to INSD - indio r"
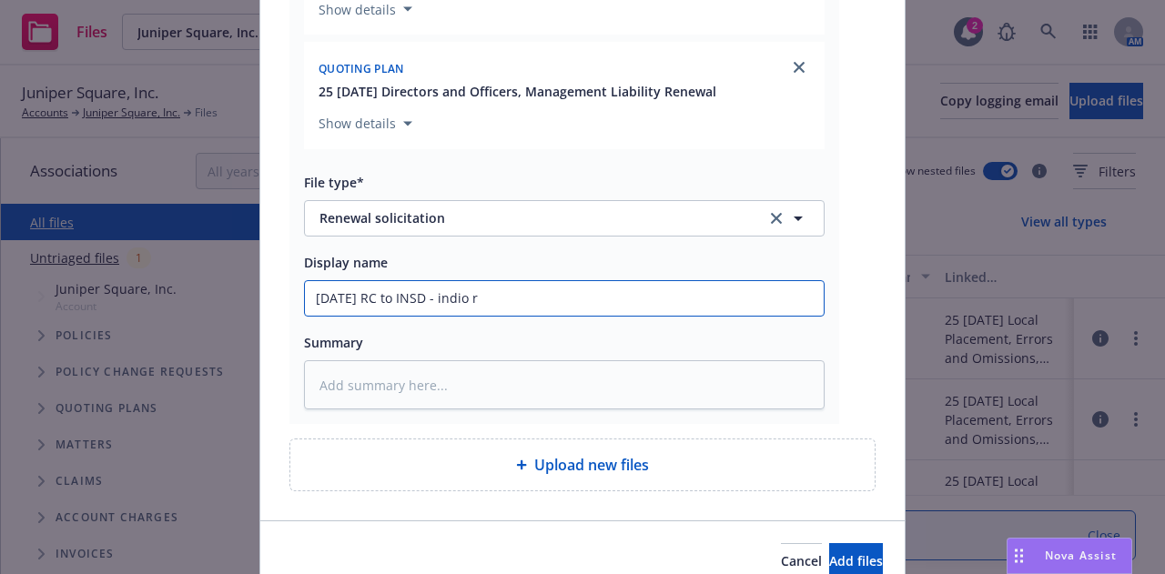
type textarea "x"
type input "[DATE] RC to INSD - indio re"
type textarea "x"
type input "[DATE] RC to INSD - indio requ"
type textarea "x"
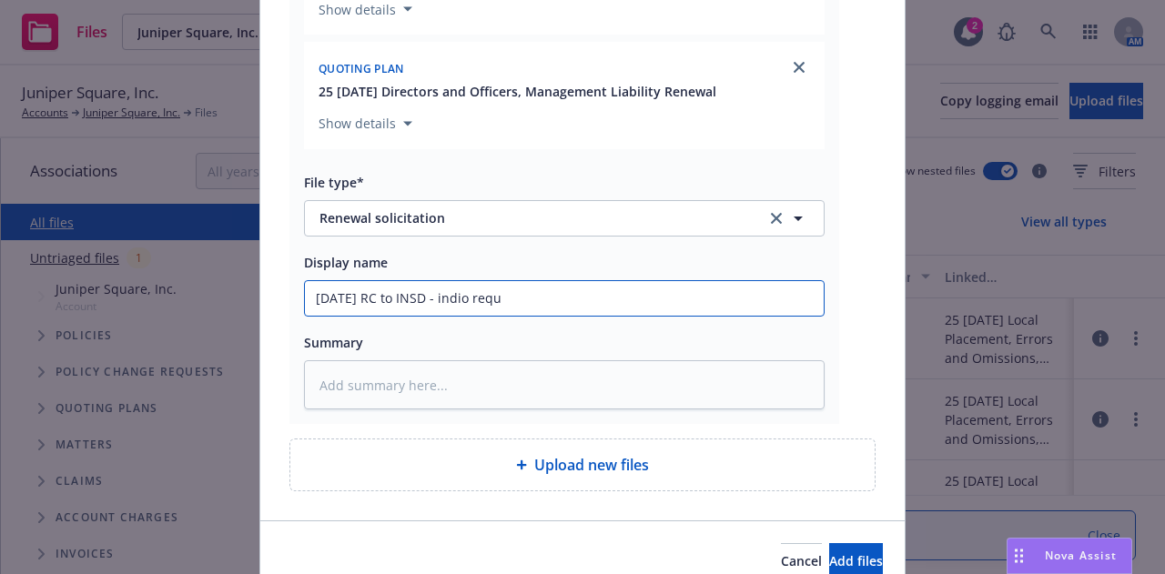
type input "[DATE] RC to INSD - indio reque"
type textarea "x"
type input "[DATE] RC to INSD - indio reques"
type textarea "x"
type input "[DATE] RC to INSD - indio request"
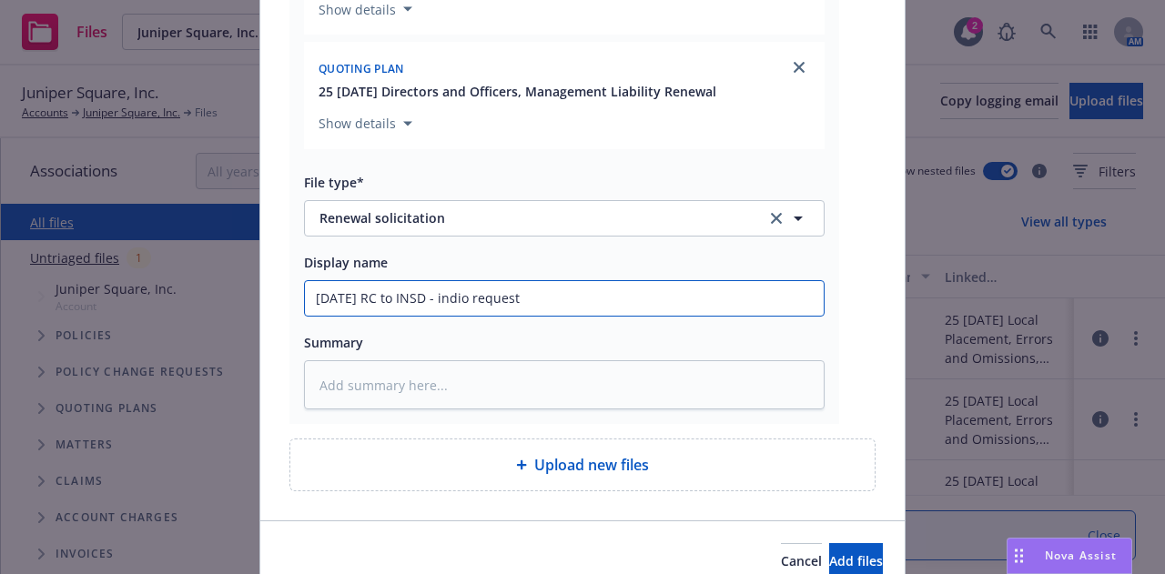
click at [444, 299] on input "[DATE] RC to INSD - indio request" at bounding box center [564, 298] width 519 height 35
type textarea "x"
type input "[DATE] RC to INSD - idio request"
type textarea "x"
type input "[DATE] RC to INSD - dio request"
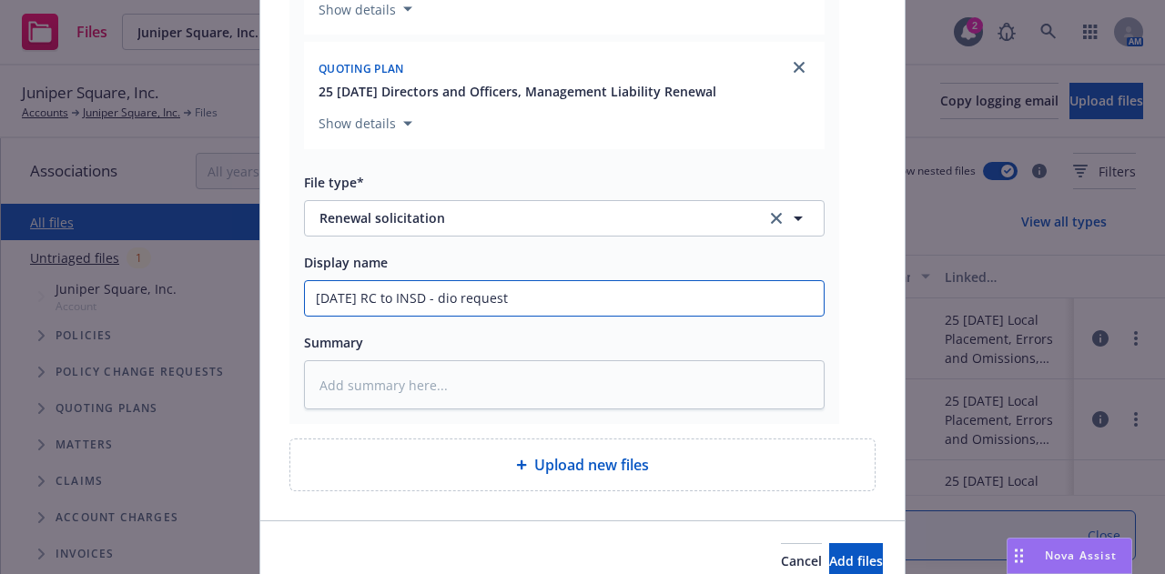
type textarea "x"
type input "[DATE] RC to INSD - Idio request"
type textarea "x"
type input "[DATE] RC to INSD - Indio request"
click at [551, 310] on input "[DATE] RC to INSD - Indio request" at bounding box center [564, 298] width 519 height 35
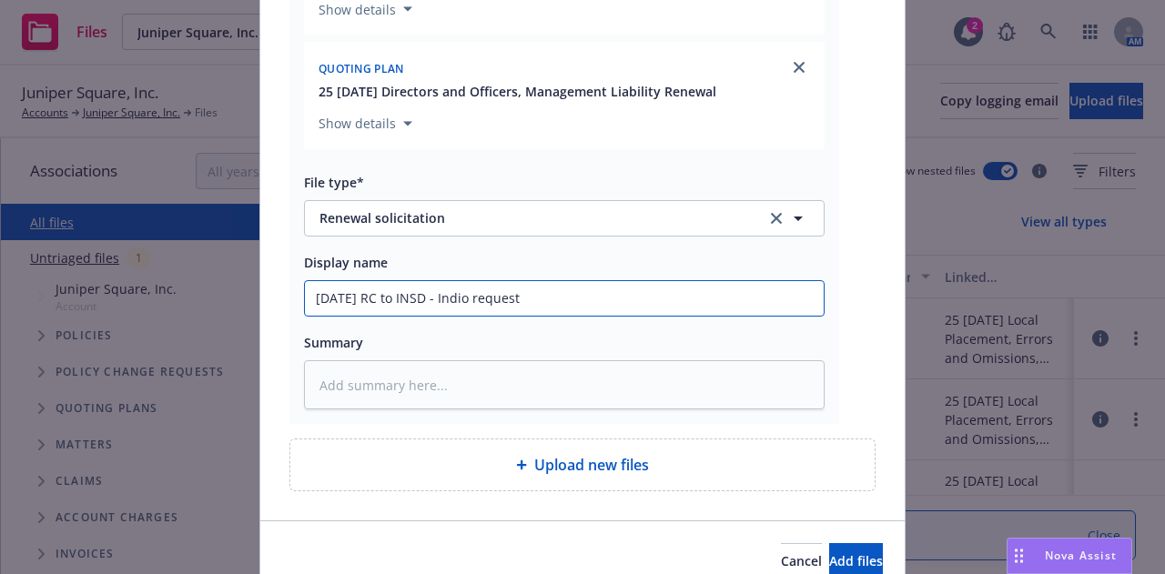
type textarea "x"
type input "[DATE] RC to INSD - Indio request"
type textarea "x"
type input "[DATE] RC to INSD - Indio request s"
type textarea "x"
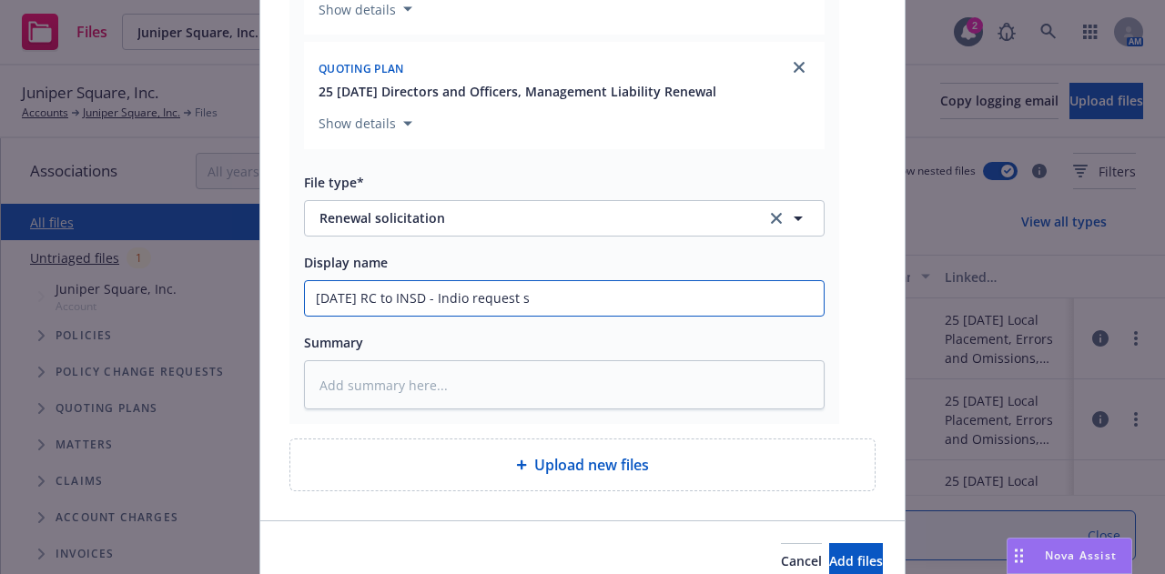
type input "[DATE] RC to INSD - Indio request se"
type textarea "x"
type input "[DATE] RC to INSD - Indio request sen"
type textarea "x"
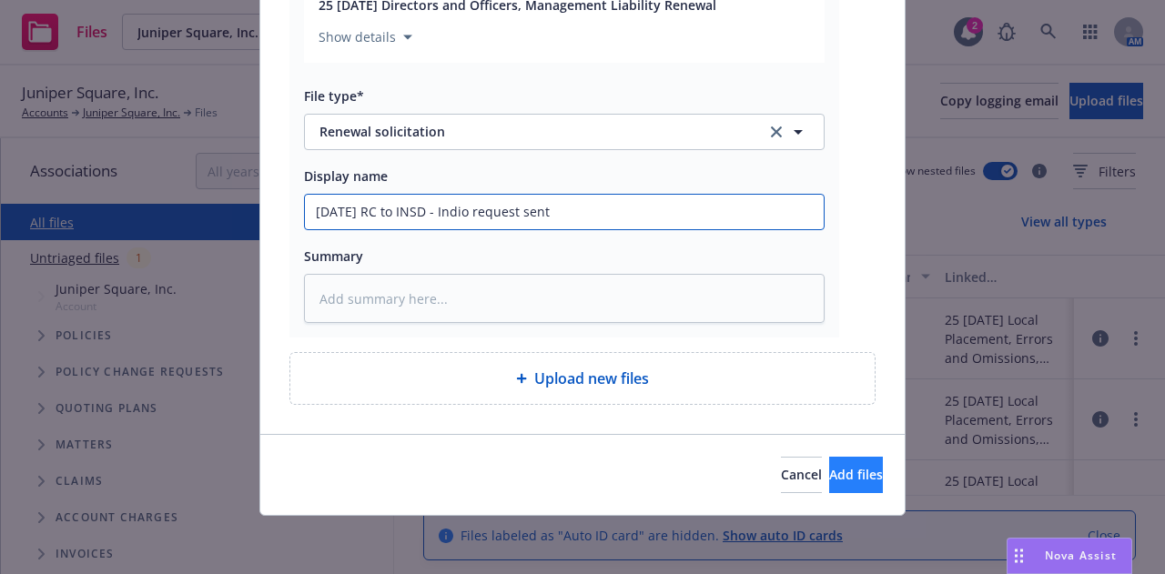
type input "[DATE] RC to INSD - Indio request sent"
click at [829, 470] on span "Add files" at bounding box center [856, 474] width 54 height 17
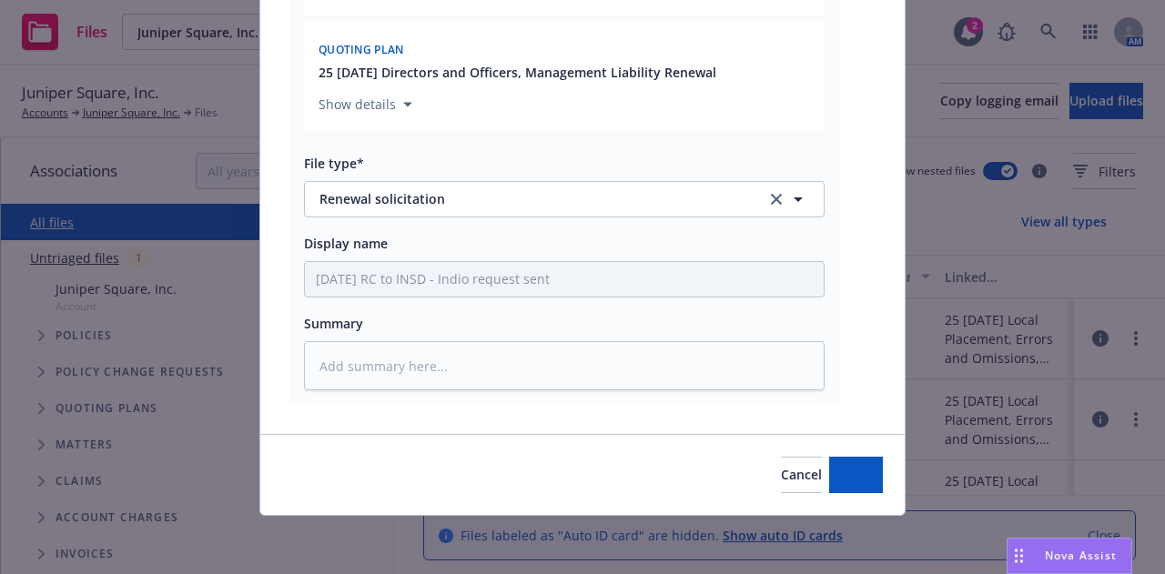
scroll to position [551, 0]
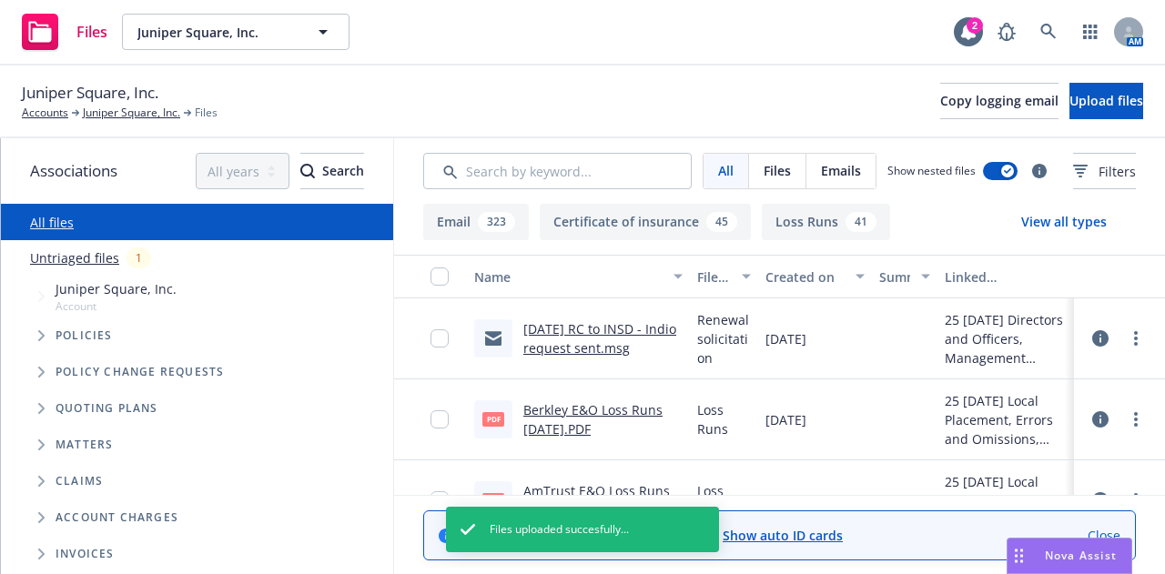
click at [1081, 338] on div at bounding box center [1119, 338] width 76 height 58
click at [1092, 338] on button at bounding box center [1100, 338] width 16 height 36
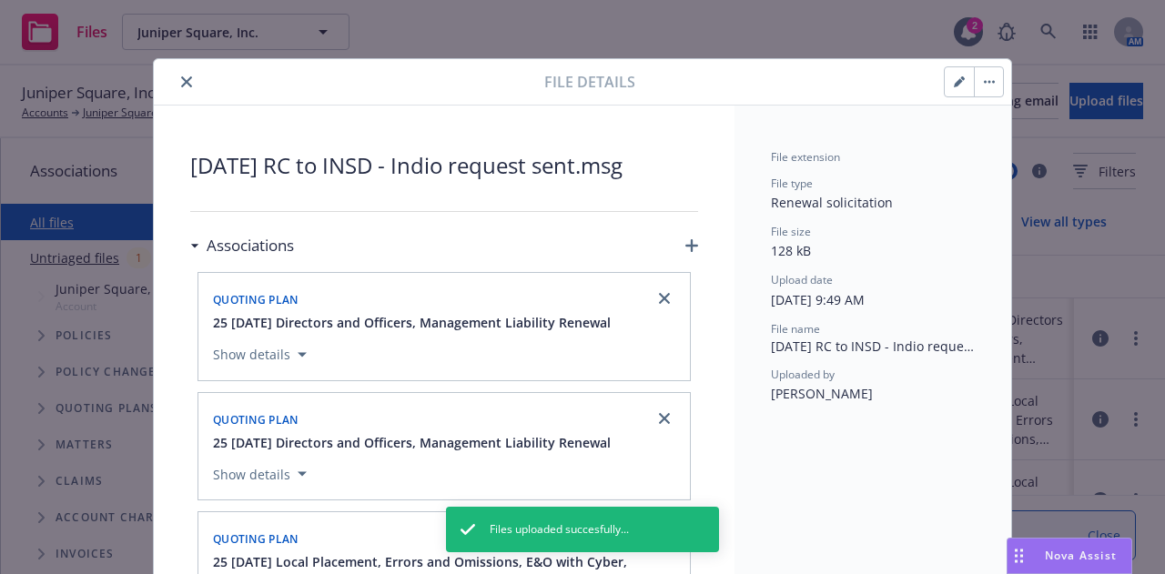
click at [955, 79] on icon "button" at bounding box center [958, 82] width 9 height 9
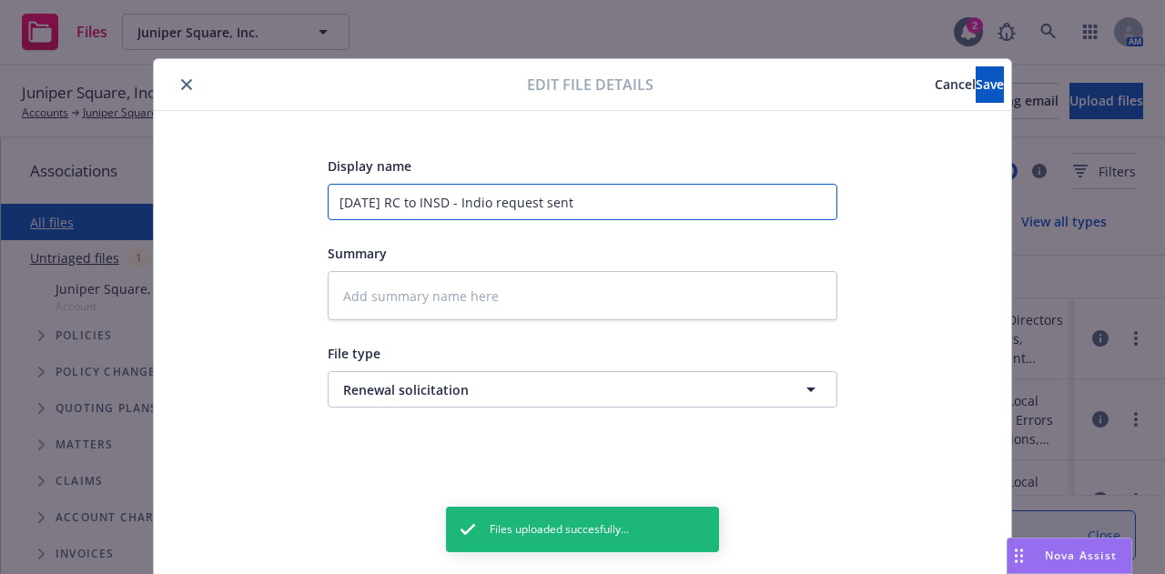
click at [602, 190] on input "[DATE] RC to INSD - Indio request sent" at bounding box center [583, 202] width 510 height 36
type textarea "x"
type input "[DATE] RC to INSD - Indio request sen"
type textarea "x"
type input "[DATE] RC to INSD - Indio request se"
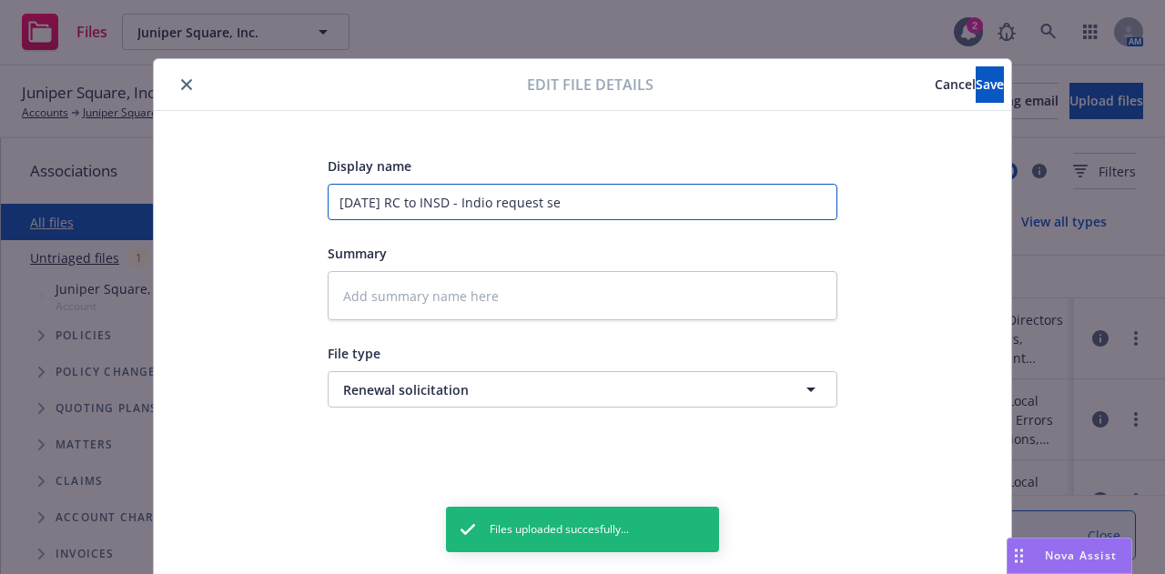
type textarea "x"
type input "[DATE] RC to INSD - Indio request s"
type textarea "x"
type input "[DATE] RC to INSD - Indio request"
type textarea "x"
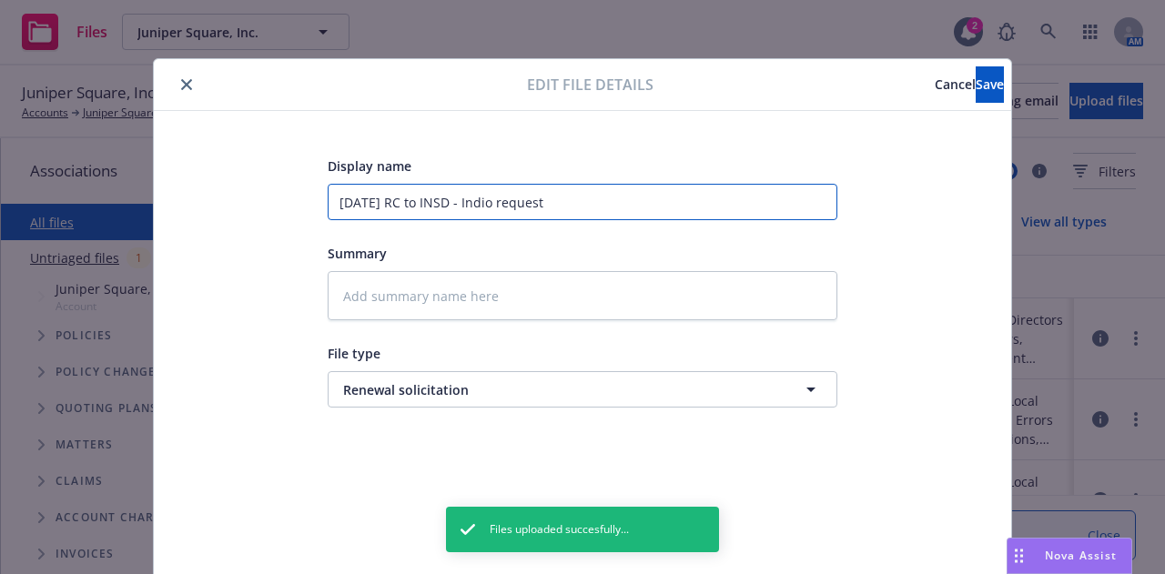
type input "[DATE] RC to INSD - Indio request s"
type textarea "x"
type input "[DATE] RC to INSD - Indio request se"
type textarea "x"
type input "[DATE] RC to INSD - Indio request sen"
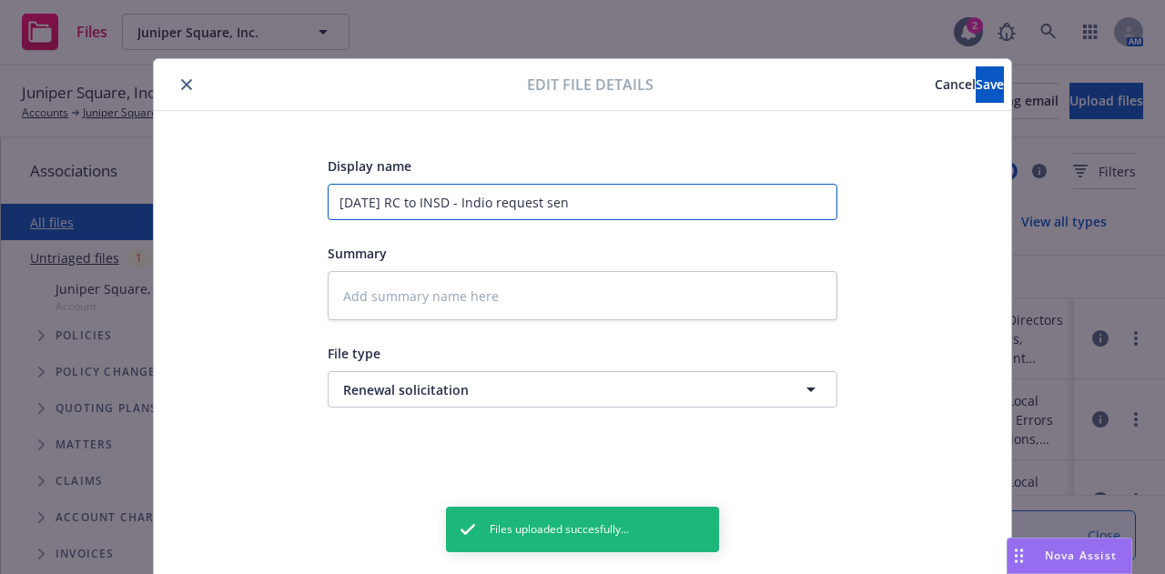
type textarea "x"
type input "[DATE] RC to INSD - Indio request sent"
type textarea "x"
type input "[DATE] RC to INSD - Indio request sent,"
type textarea "x"
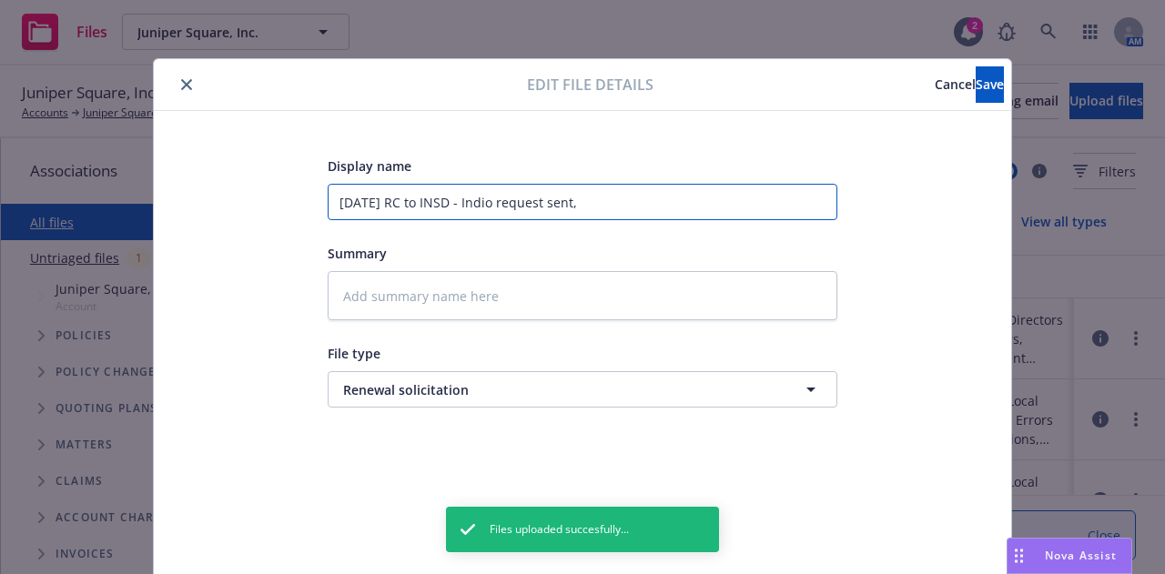
type input "[DATE] RC to INSD - Indio request sent,"
type textarea "x"
type input "[DATE] RC to INSD - Indio request sent, d"
type textarea "x"
type input "[DATE] RC to INSD - Indio request sent, du"
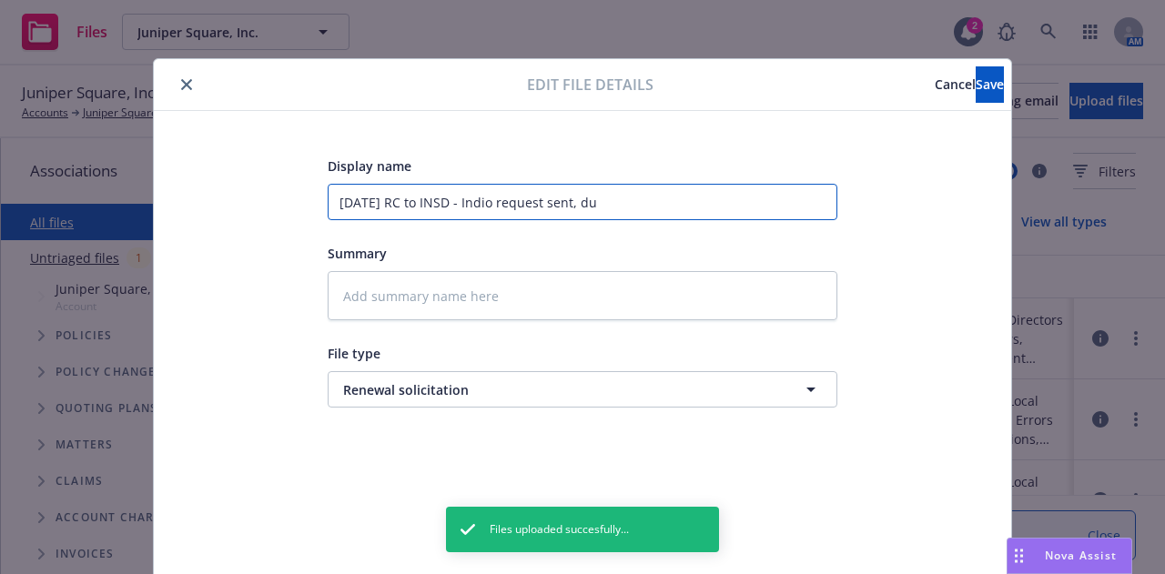
type textarea "x"
type input "[DATE] RC to INSD - Indio request sent, due"
type textarea "x"
type input "[DATE] RC to INSD - Indio request sent, due"
type textarea "x"
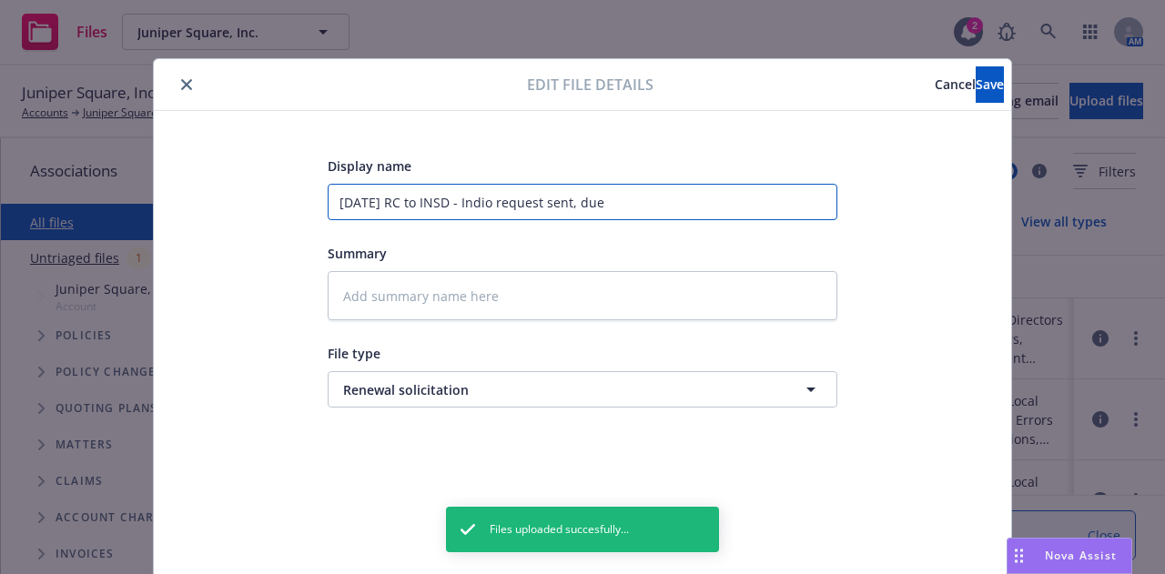
type input "[DATE] RC to INSD - Indio request sent, due 9"
type textarea "x"
type input "[DATE] RC to INSD - Indio request sent, due 9/"
type textarea "x"
type input "[DATE] RC to INSD - Indio request sent, due 9/1"
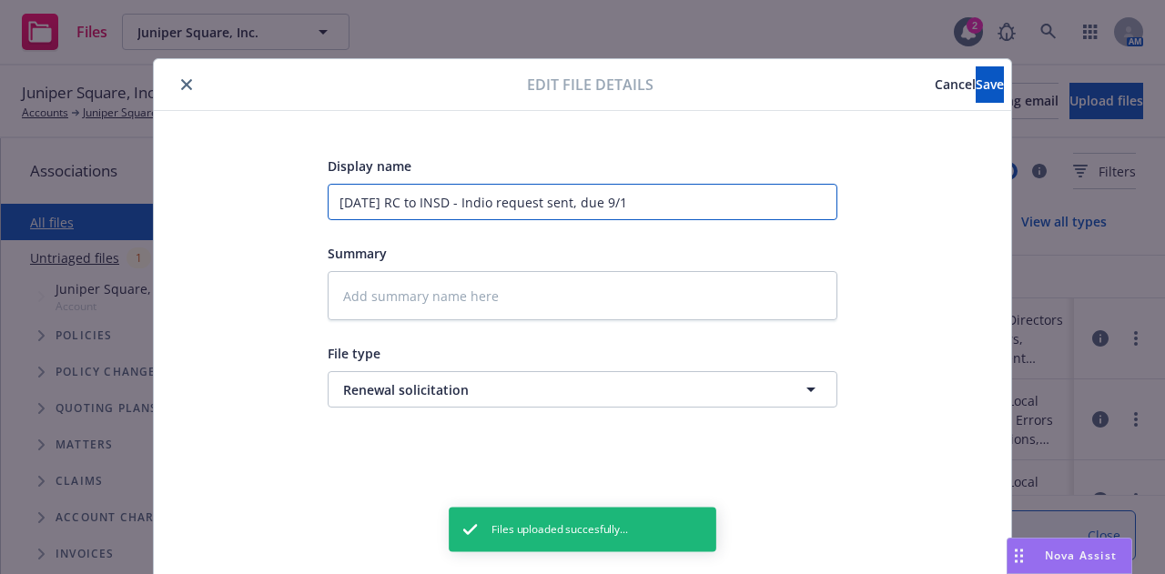
type textarea "x"
type input "[DATE] RC to INSD - Indio request sent, due 9/"
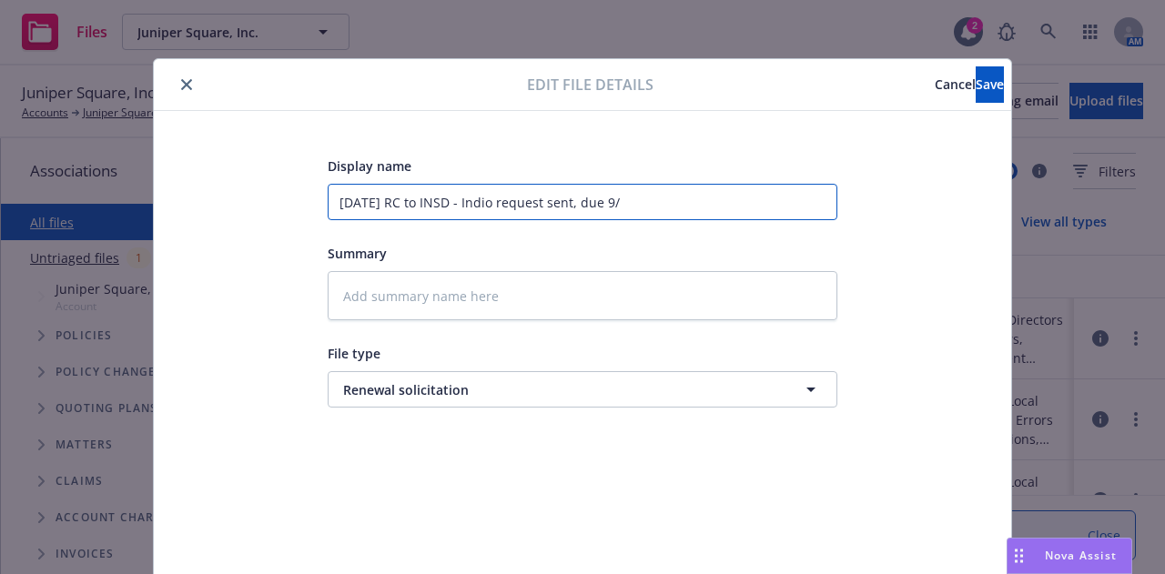
type textarea "x"
type input "[DATE] RC to INSD - Indio request sent, due 9/2"
type textarea "x"
type input "[DATE] RC to INSD - Indio request sent, due 9/24"
type textarea "x"
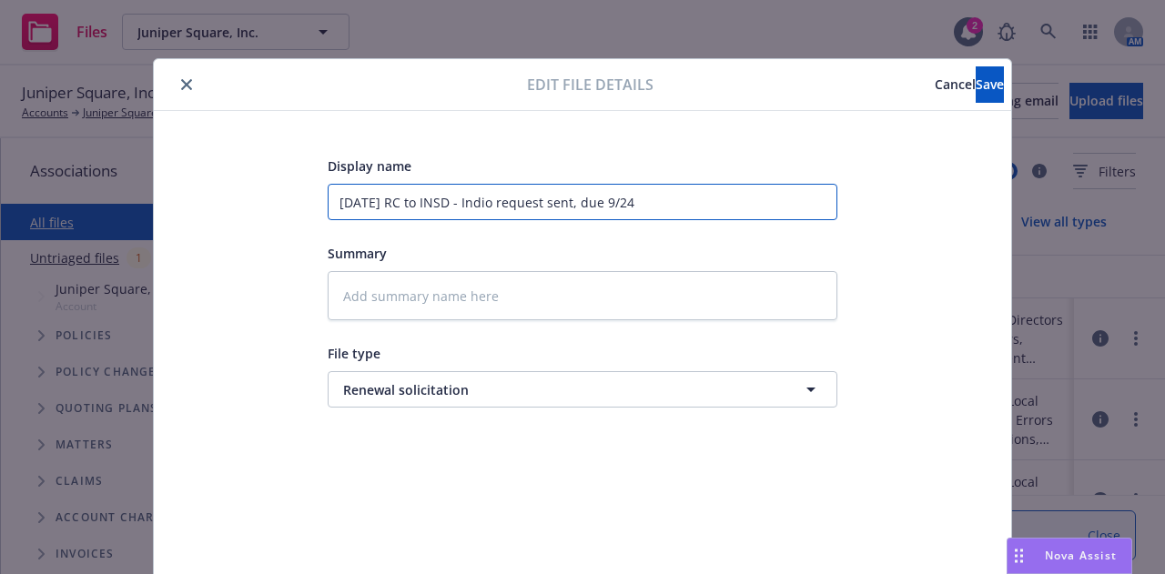
type input "[DATE] RC to INSD - Indio request sent, due 9/2"
type textarea "x"
type input "[DATE] RC to INSD - Indio request sent, due 9/23"
click at [976, 96] on button "Save" at bounding box center [990, 84] width 28 height 36
type textarea "x"
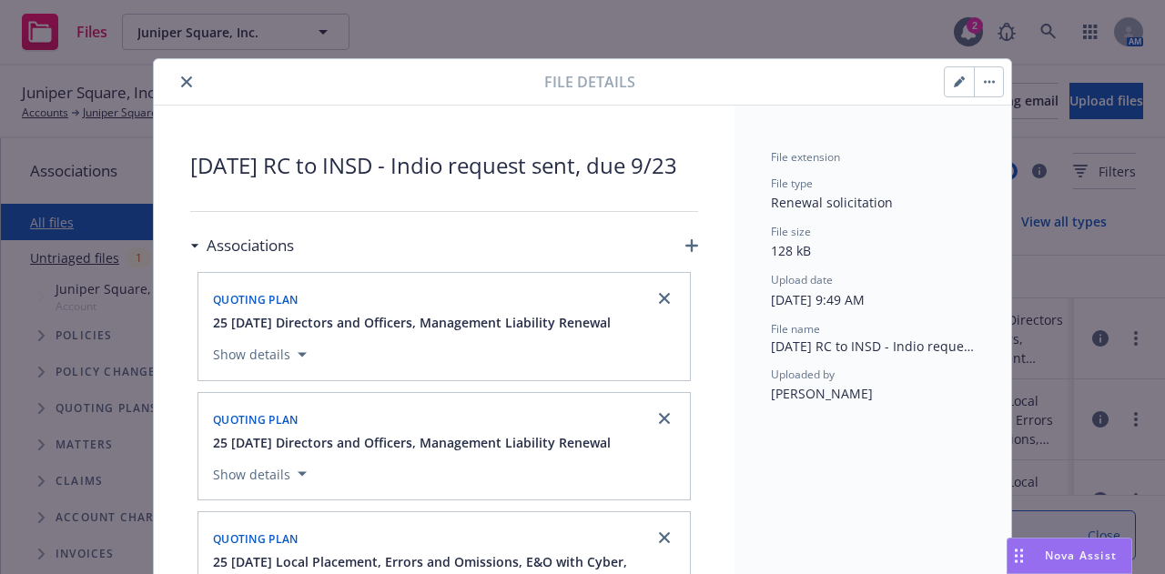
click at [181, 79] on icon "close" at bounding box center [186, 81] width 11 height 11
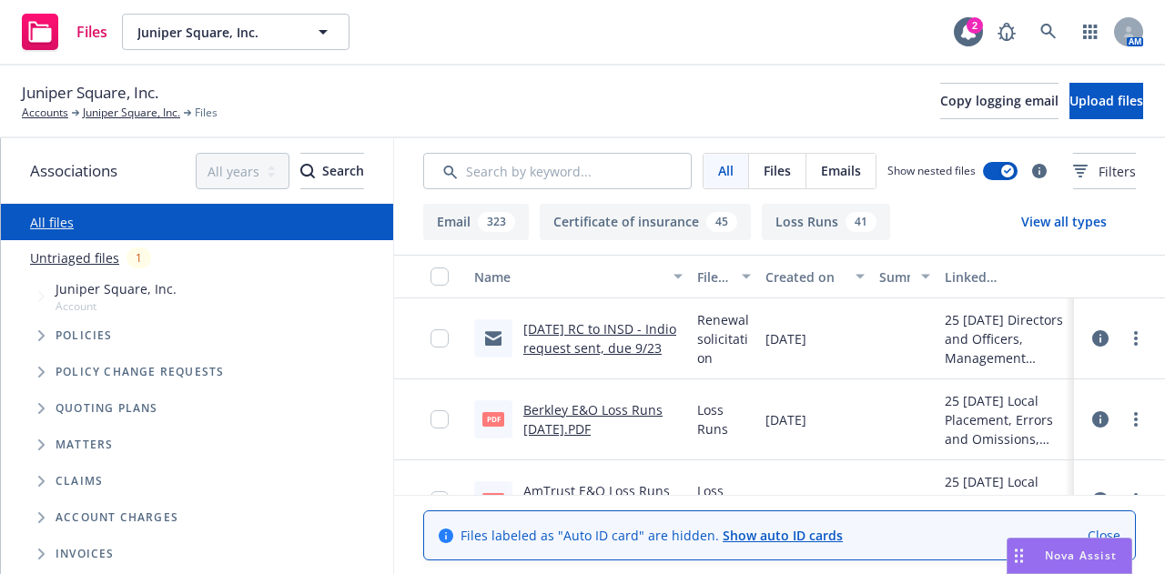
click at [632, 66] on div "Juniper Square, Inc. Accounts Juniper Square, Inc. Files Copy logging email Upl…" at bounding box center [582, 102] width 1165 height 73
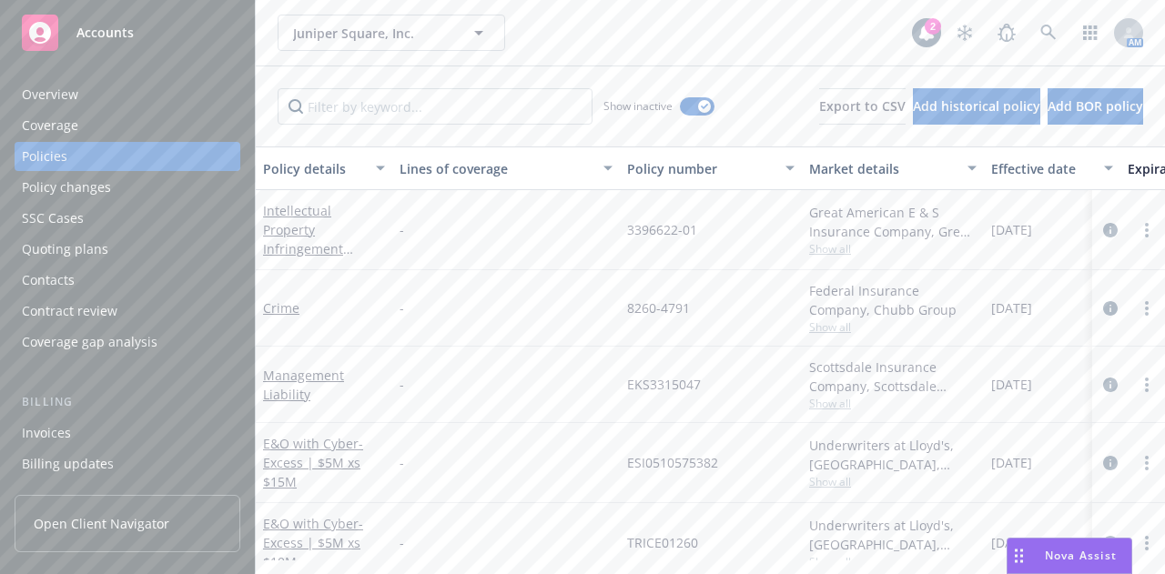
click at [84, 261] on div "Quoting plans" at bounding box center [65, 249] width 86 height 29
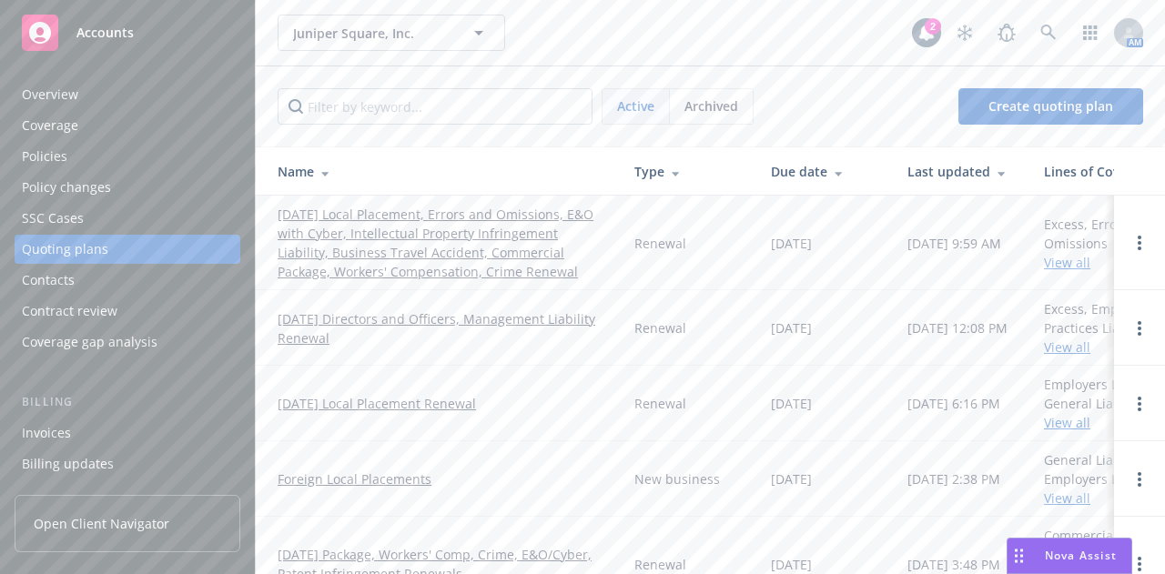
click at [433, 242] on link "[DATE] Local Placement, Errors and Omissions, E&O with Cyber, Intellectual Prop…" at bounding box center [442, 243] width 328 height 76
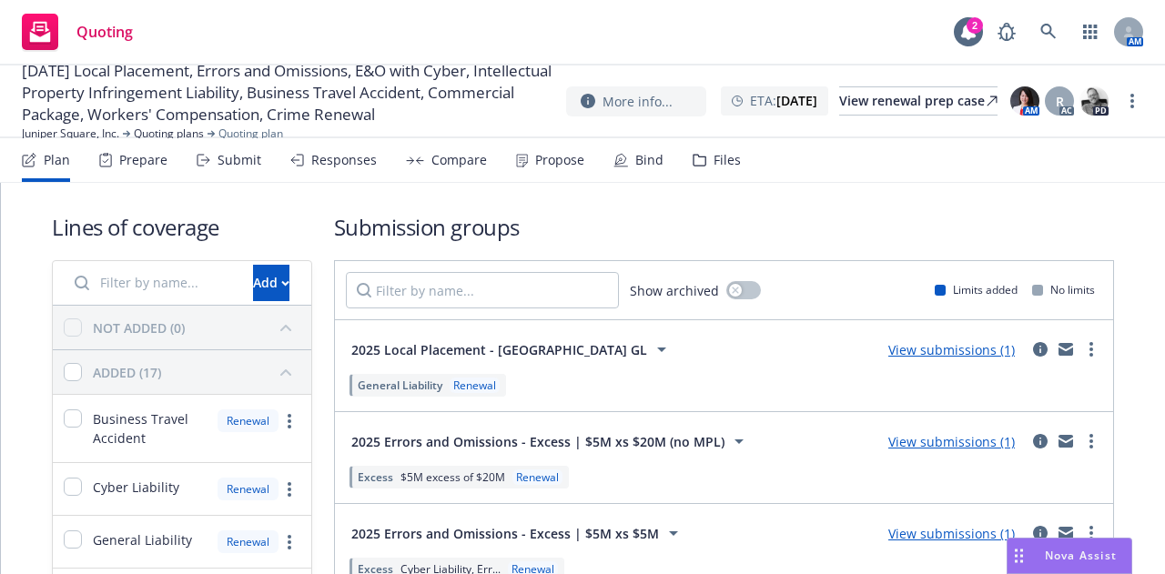
click at [231, 167] on div "Submit" at bounding box center [239, 160] width 44 height 15
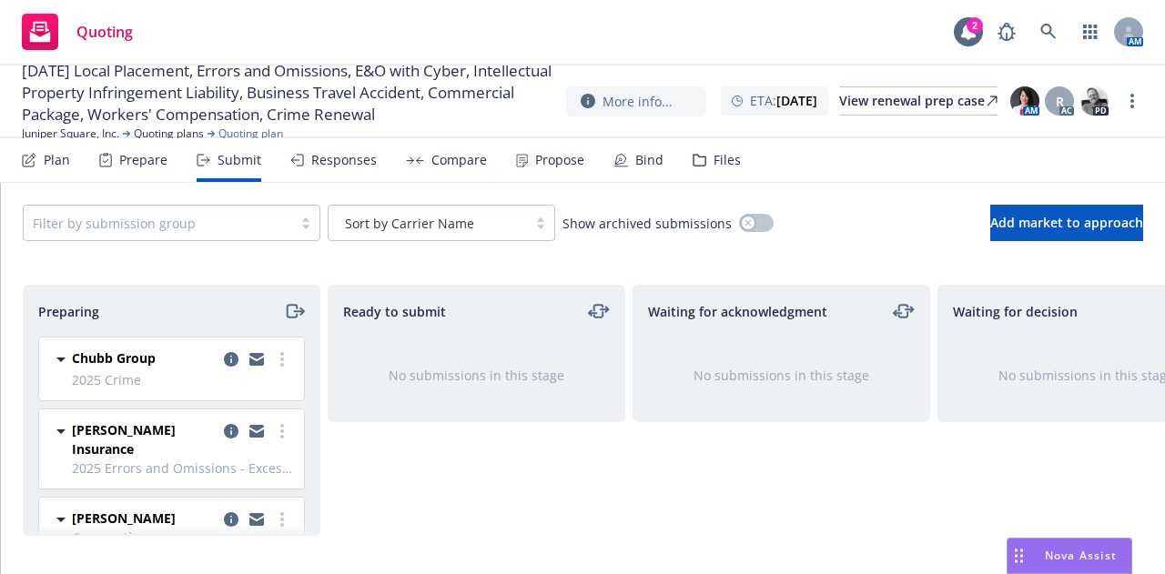
click at [53, 174] on div "Plan" at bounding box center [46, 160] width 48 height 44
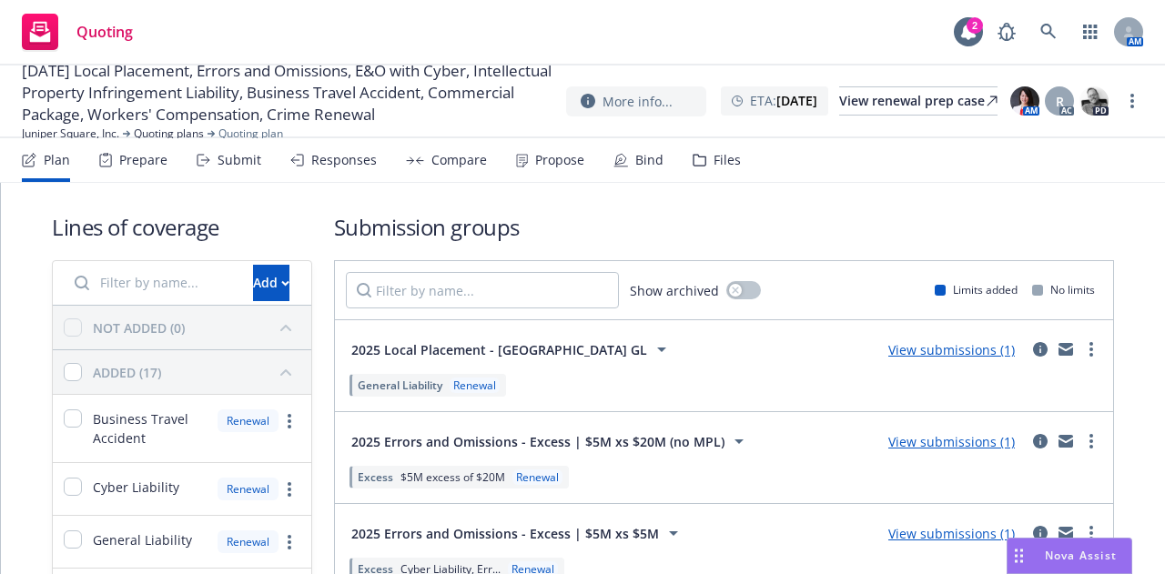
click at [920, 354] on link "View submissions (1)" at bounding box center [951, 349] width 126 height 17
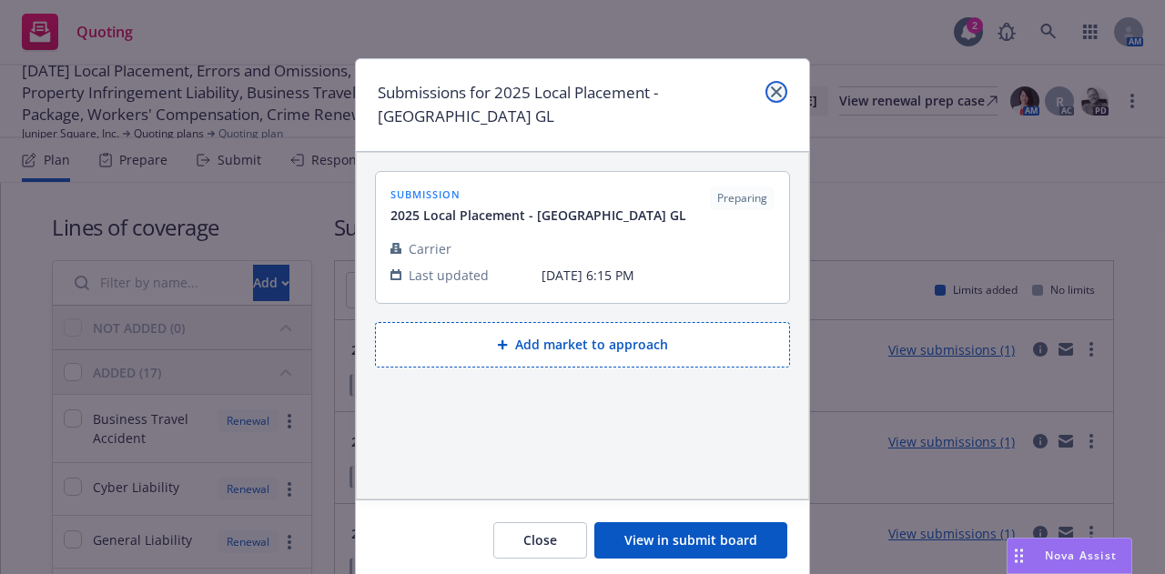
click at [775, 90] on link "close" at bounding box center [776, 92] width 22 height 22
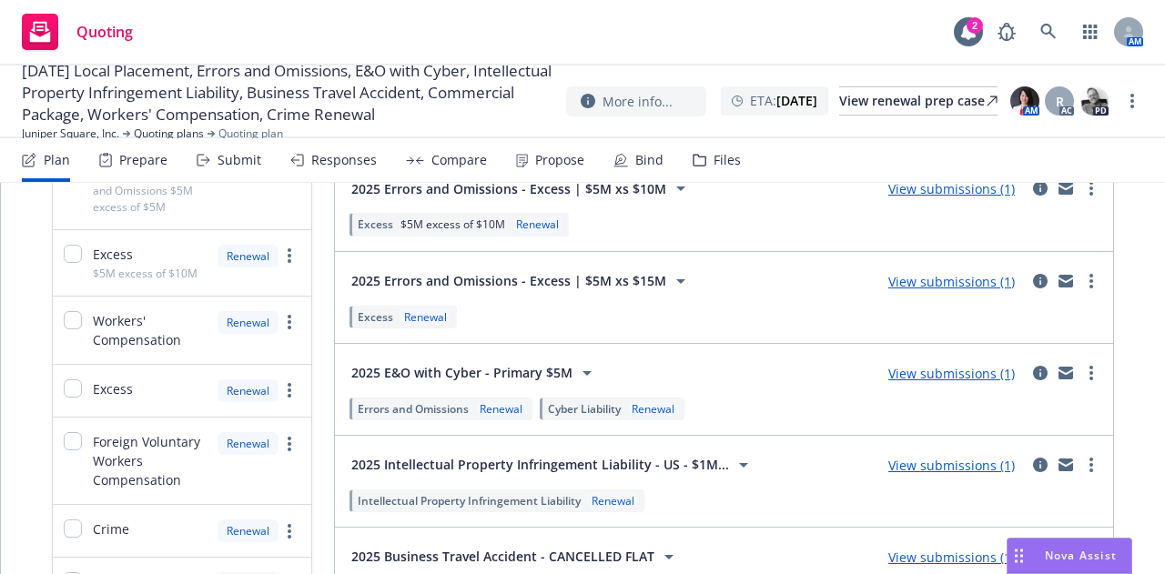
scroll to position [438, 0]
click at [944, 369] on link "View submissions (1)" at bounding box center [951, 372] width 126 height 17
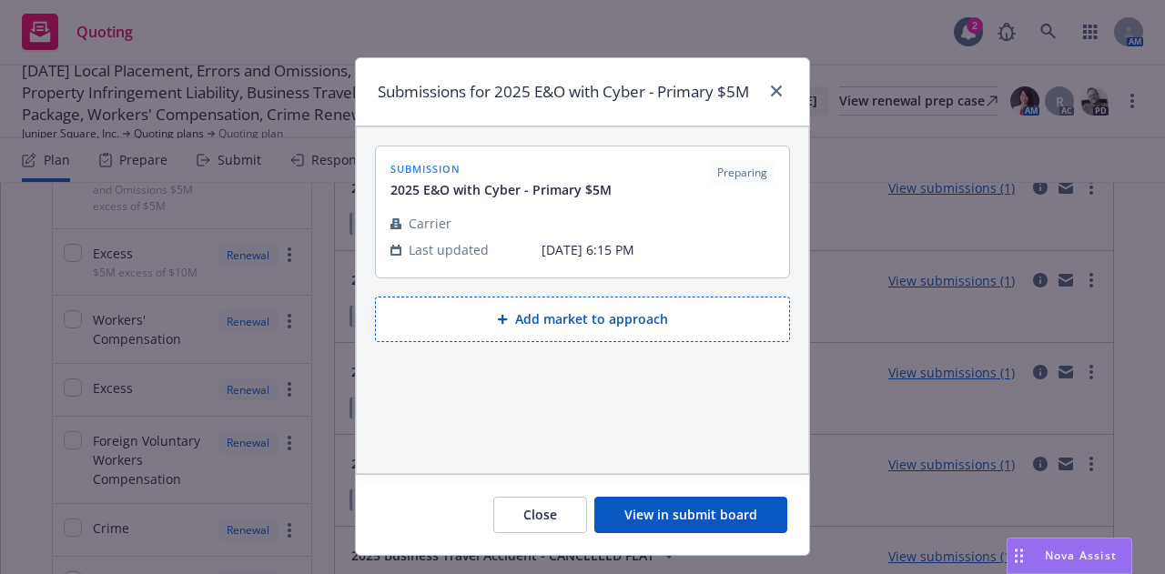
scroll to position [0, 0]
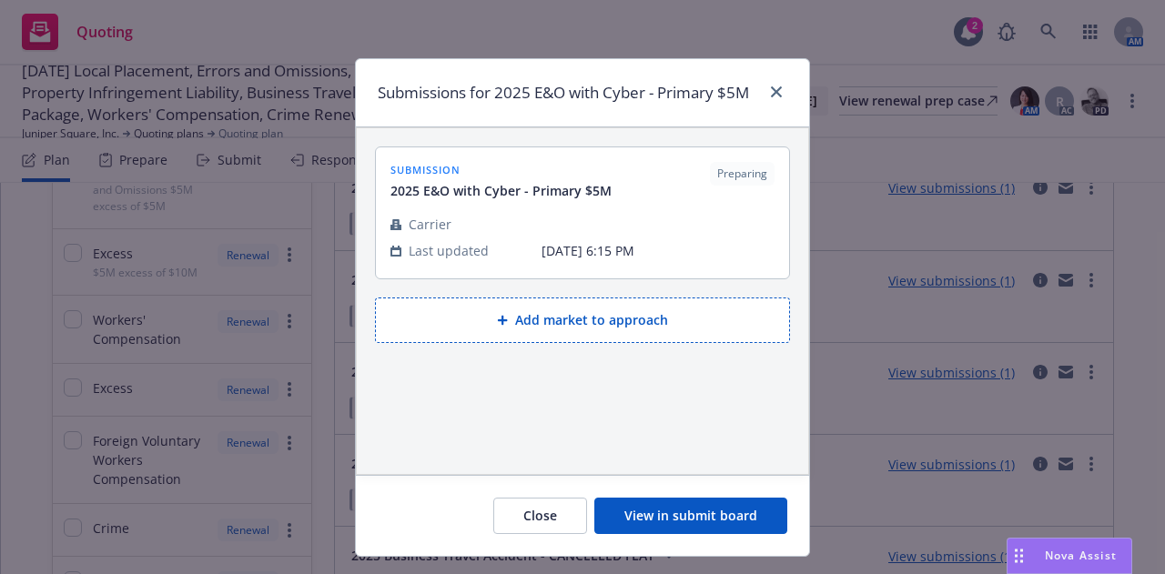
click at [633, 511] on button "View in submit board" at bounding box center [690, 516] width 193 height 36
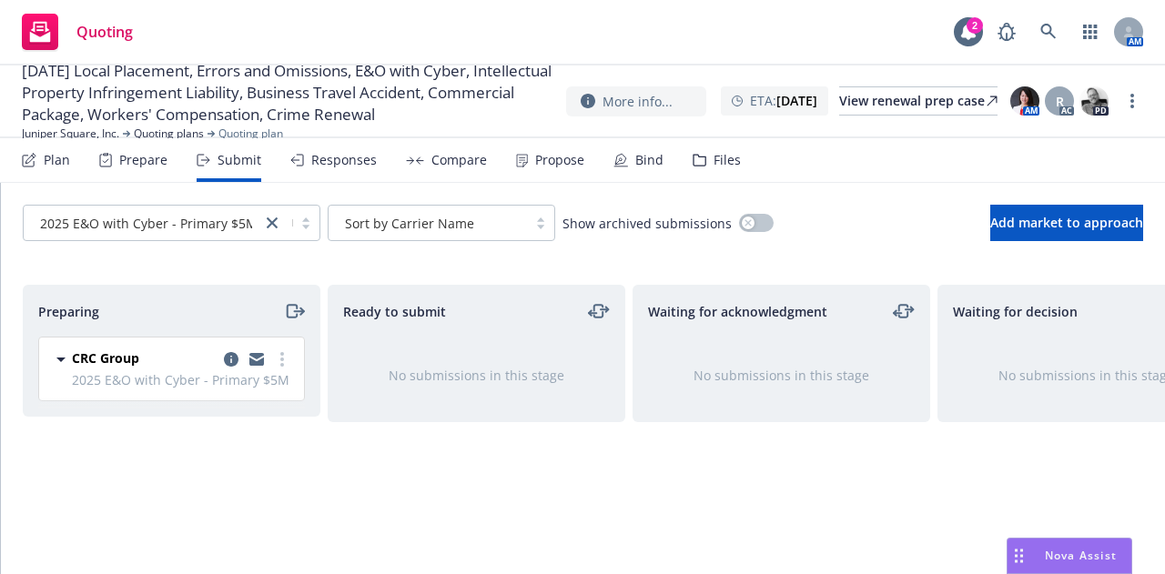
click at [49, 157] on div "Plan" at bounding box center [57, 160] width 26 height 15
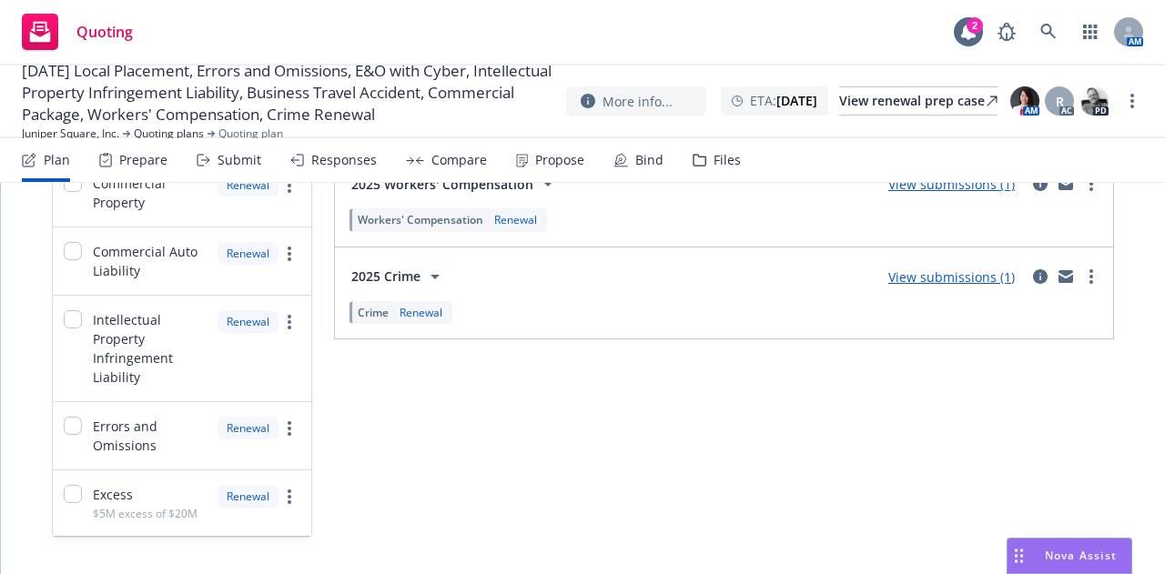
scroll to position [1061, 0]
